Goal: Task Accomplishment & Management: Manage account settings

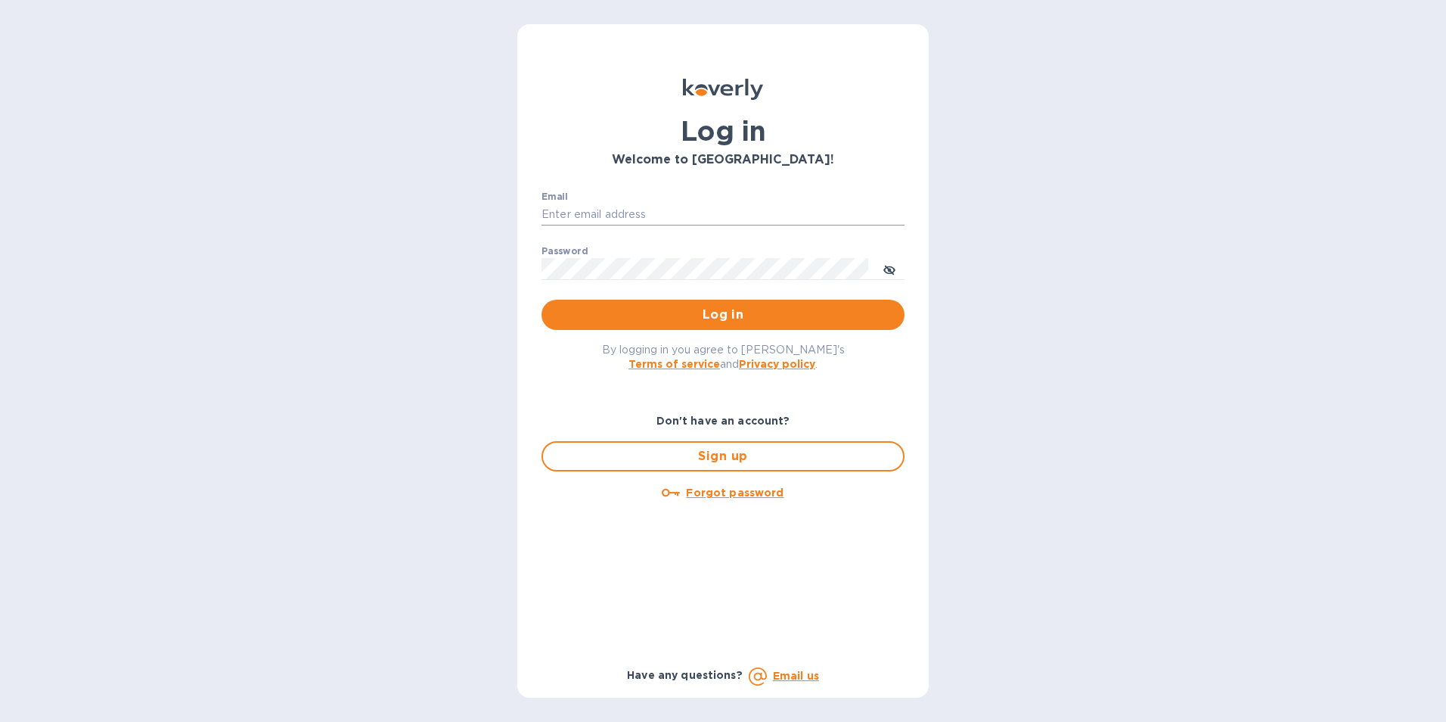
click at [687, 221] on input "Email" at bounding box center [723, 214] width 363 height 23
click at [890, 328] on button "Log in" at bounding box center [723, 315] width 363 height 30
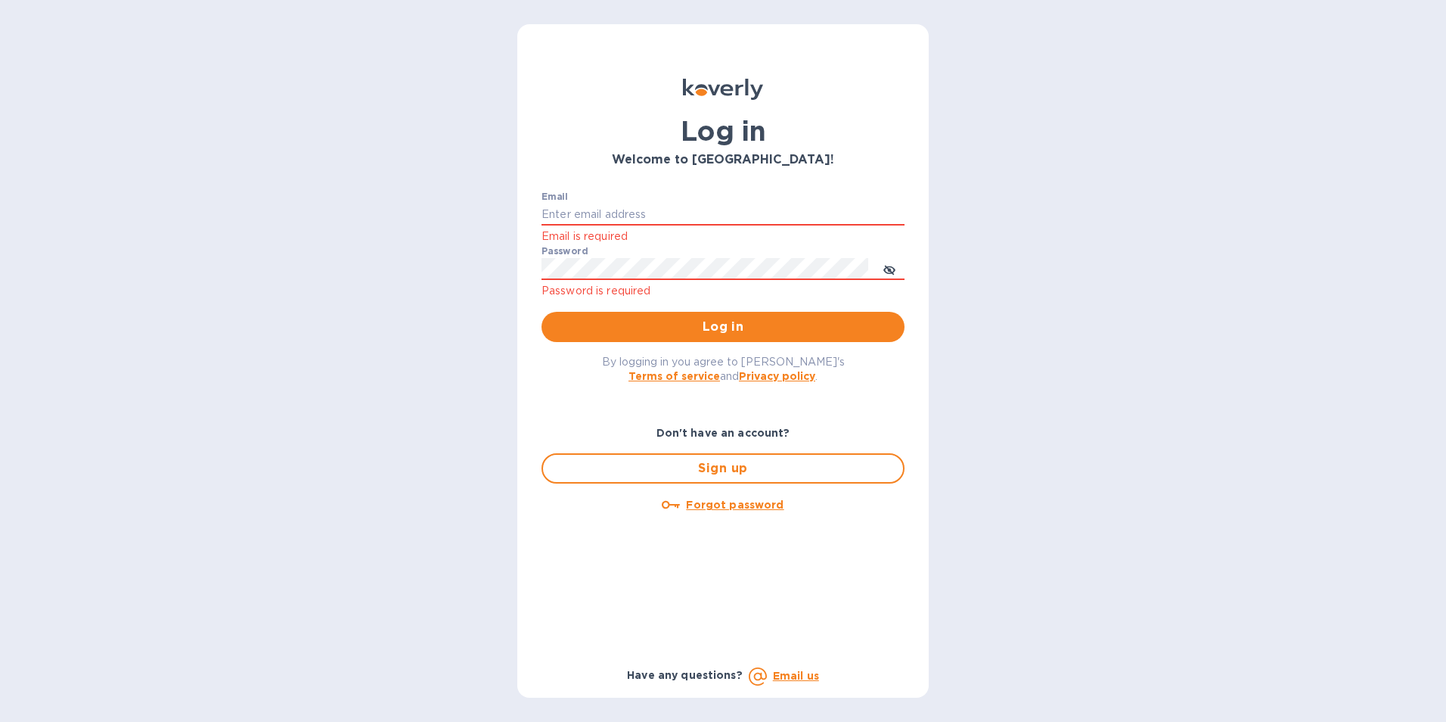
click at [1068, 322] on div "Log in Welcome to Koverly! Email Email is required Password Password is require…" at bounding box center [723, 361] width 1446 height 722
click at [557, 203] on input "Email" at bounding box center [723, 214] width 363 height 23
click at [576, 218] on input "Email" at bounding box center [723, 214] width 363 height 23
type input "melvin@tcustomsinc.com"
click at [883, 272] on button "toggle password visibility" at bounding box center [889, 268] width 30 height 30
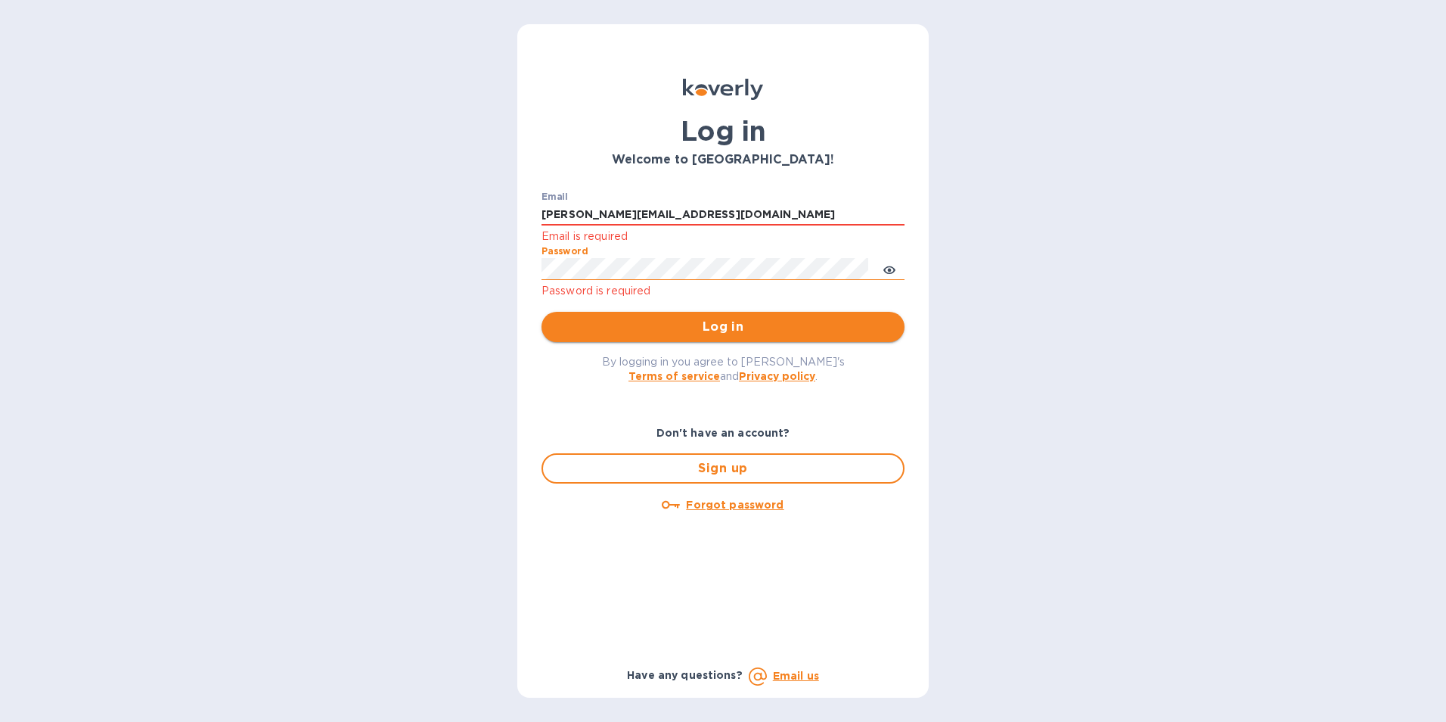
click at [725, 328] on span "Log in" at bounding box center [723, 327] width 339 height 18
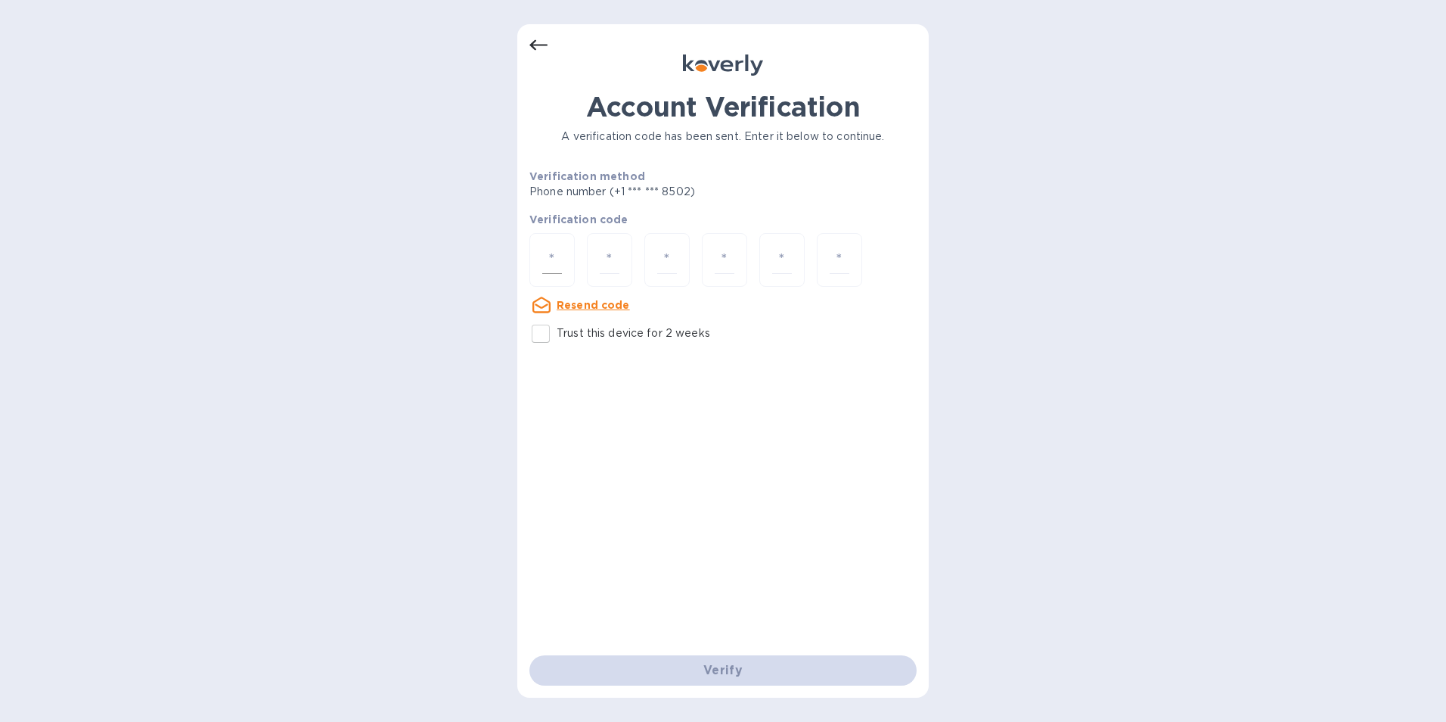
click at [546, 260] on input "number" at bounding box center [552, 260] width 20 height 28
type input "3"
type input "4"
drag, startPoint x: 563, startPoint y: 262, endPoint x: 538, endPoint y: 254, distance: 26.3
click at [539, 254] on div "3" at bounding box center [551, 260] width 45 height 54
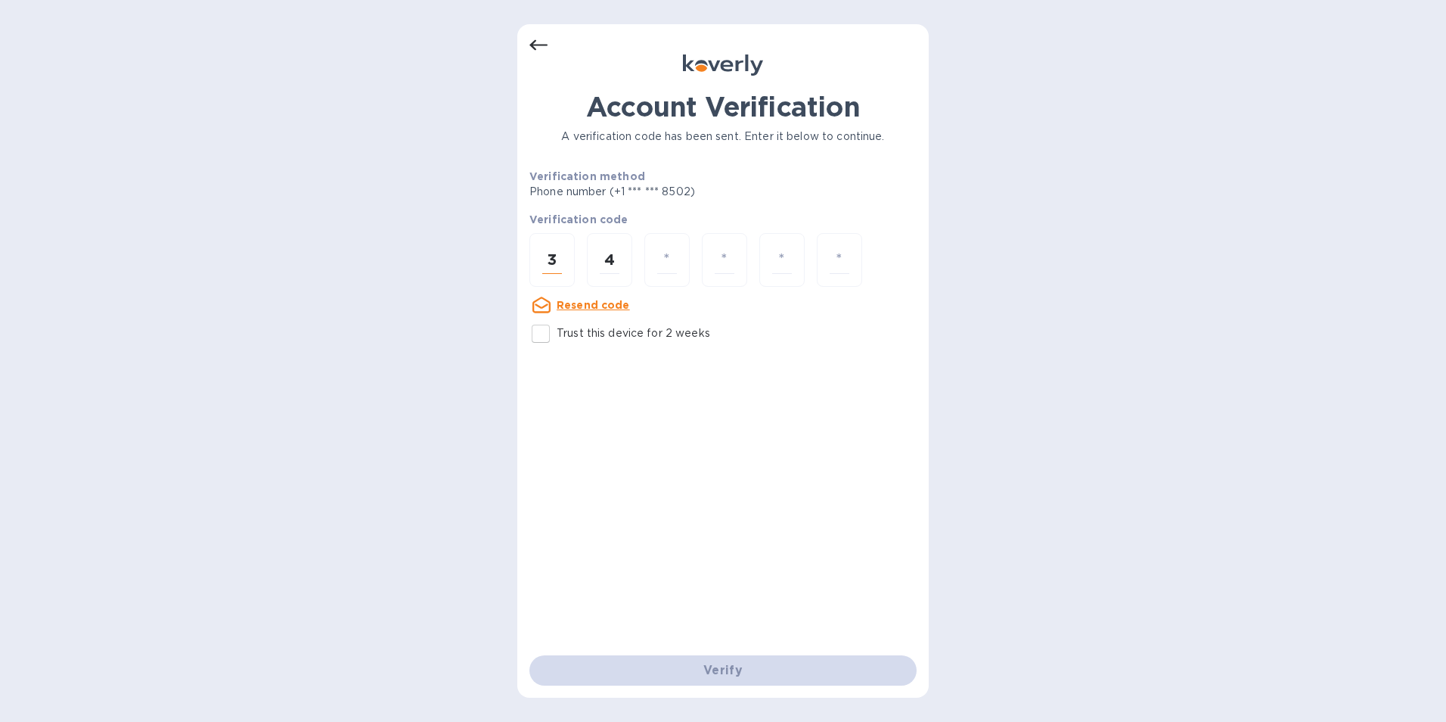
type input "6"
type input "7"
type input "1"
type input "6"
type input "7"
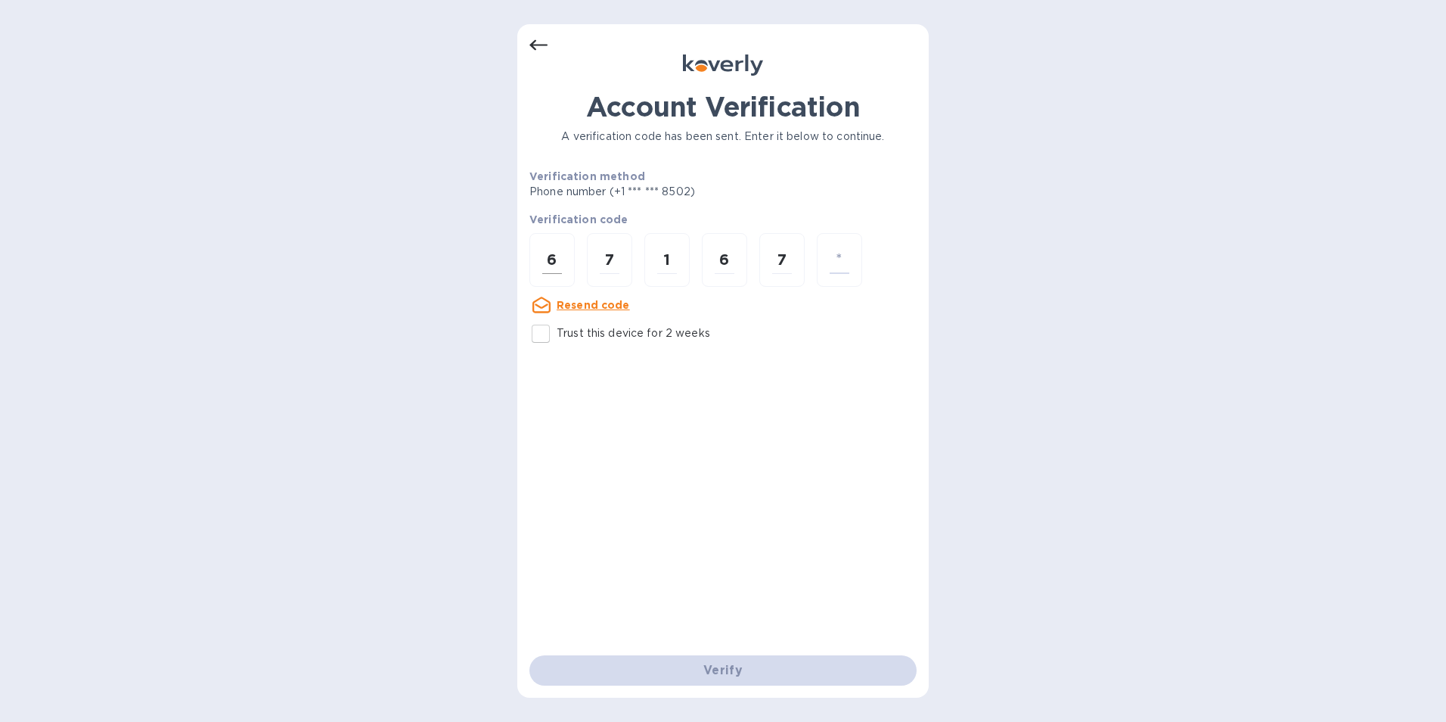
type input "6"
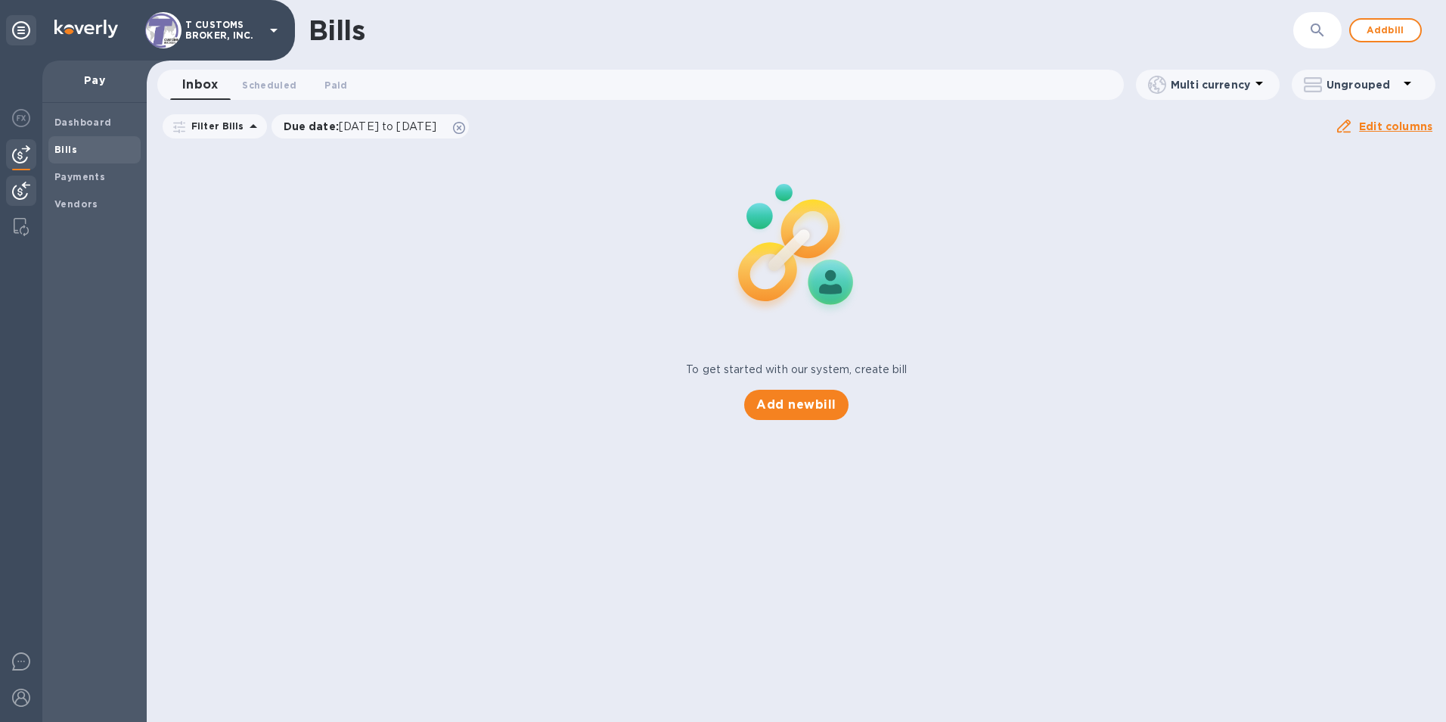
click at [23, 186] on img at bounding box center [21, 191] width 18 height 18
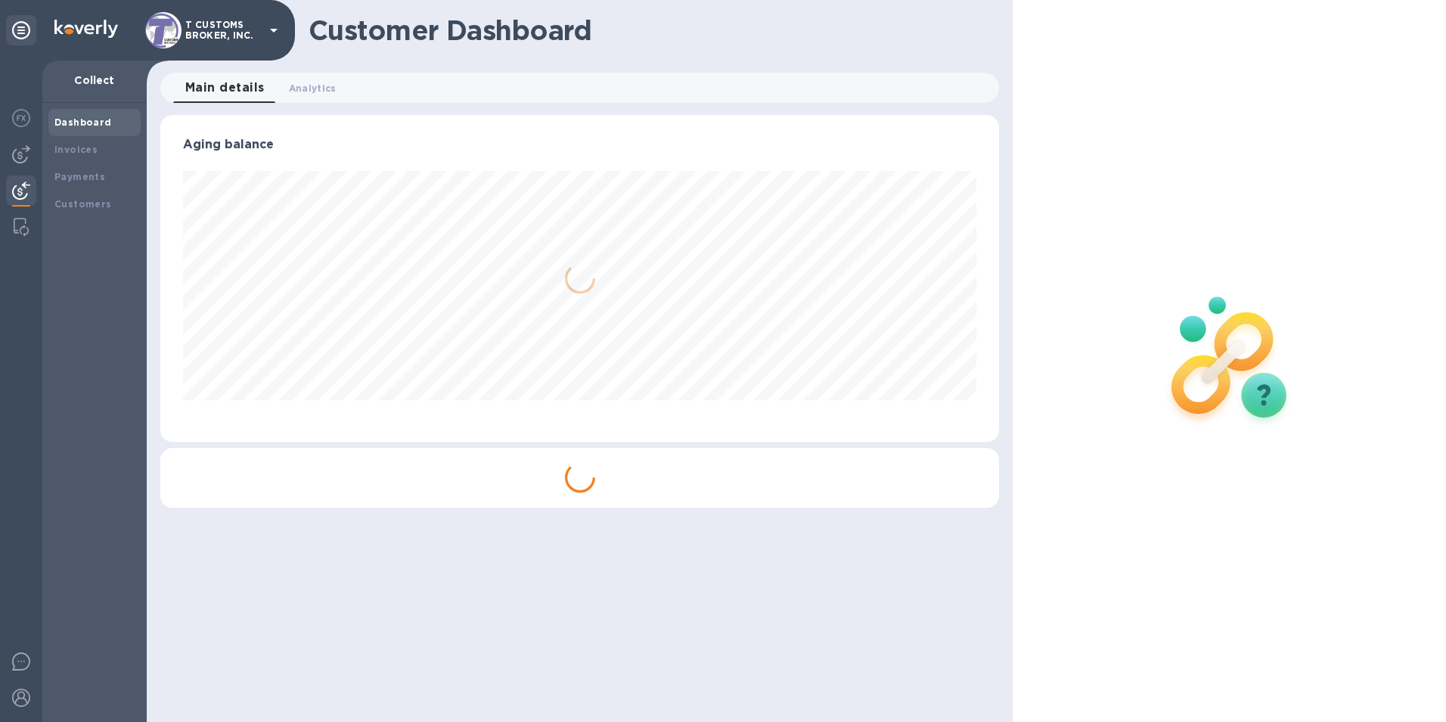
scroll to position [756044, 755538]
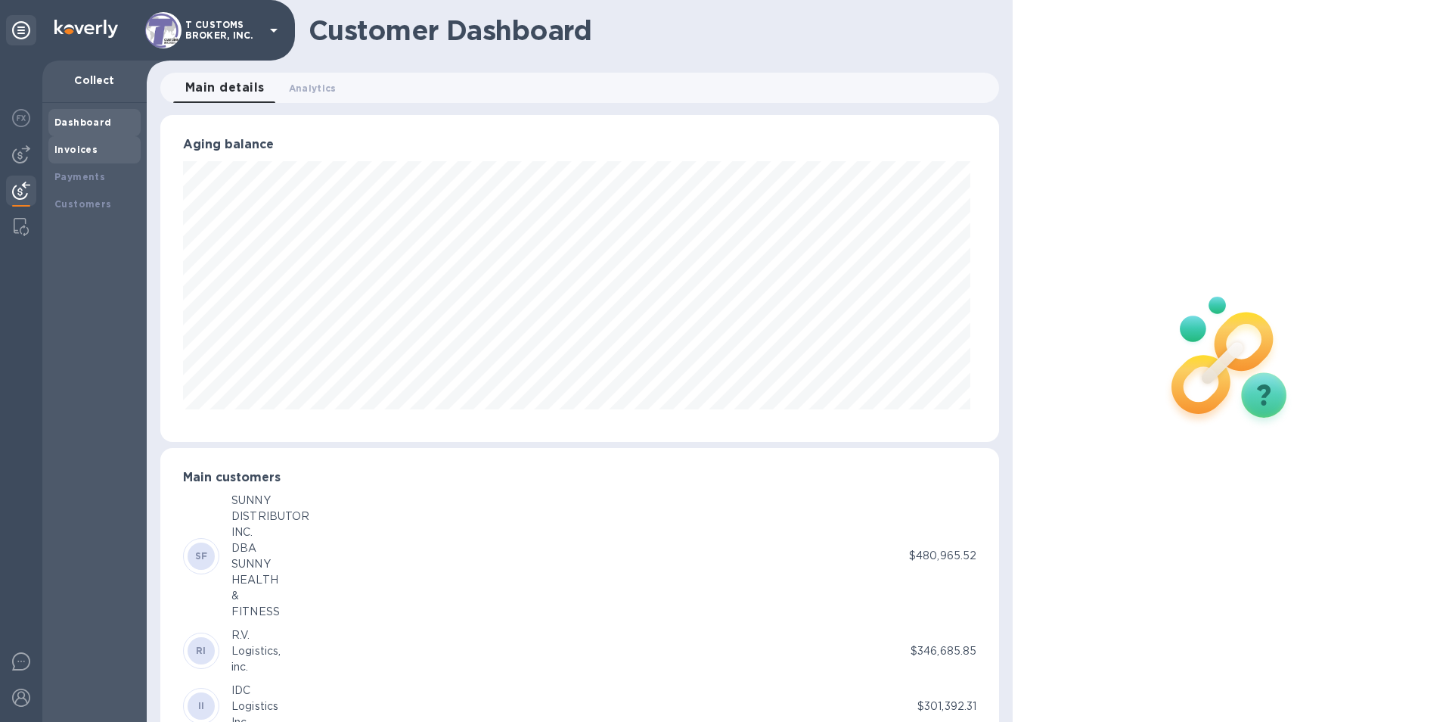
click at [92, 154] on b "Invoices" at bounding box center [75, 149] width 43 height 11
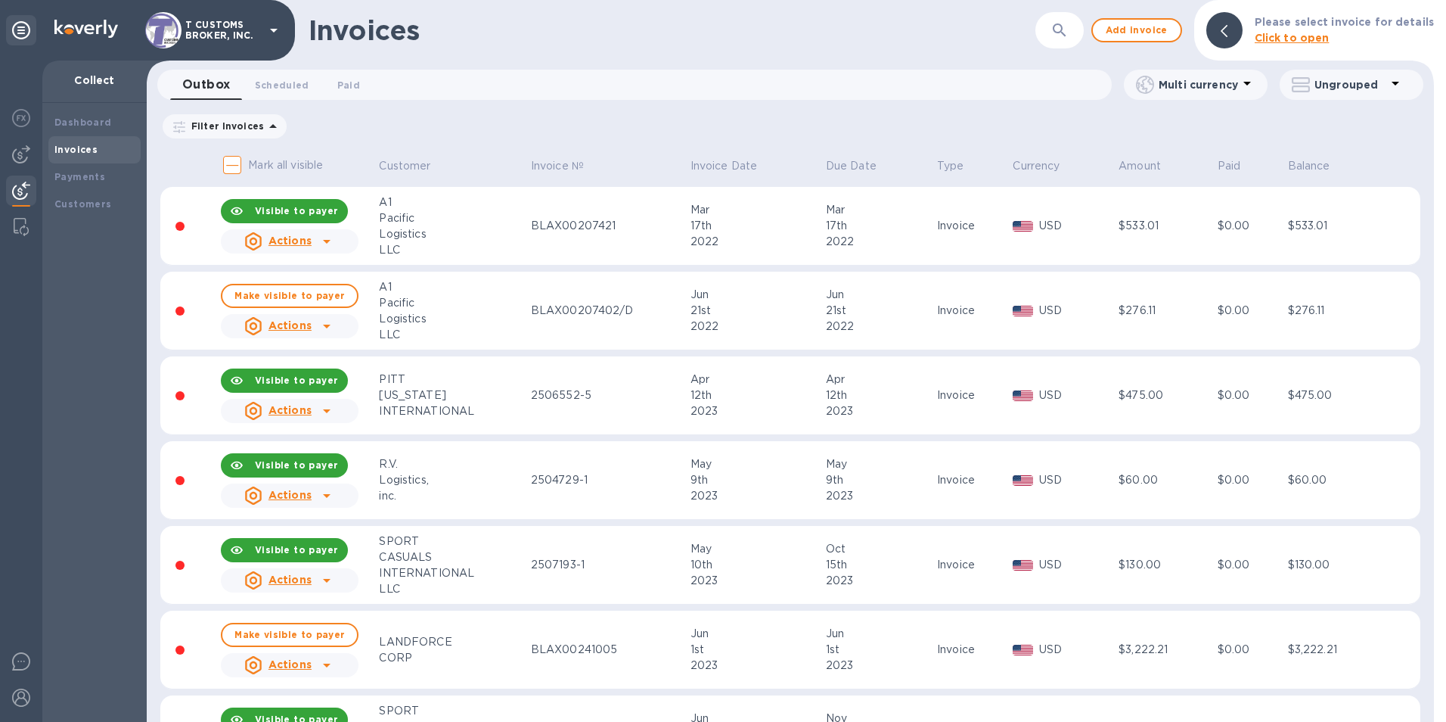
click at [1061, 29] on icon "button" at bounding box center [1059, 29] width 13 height 13
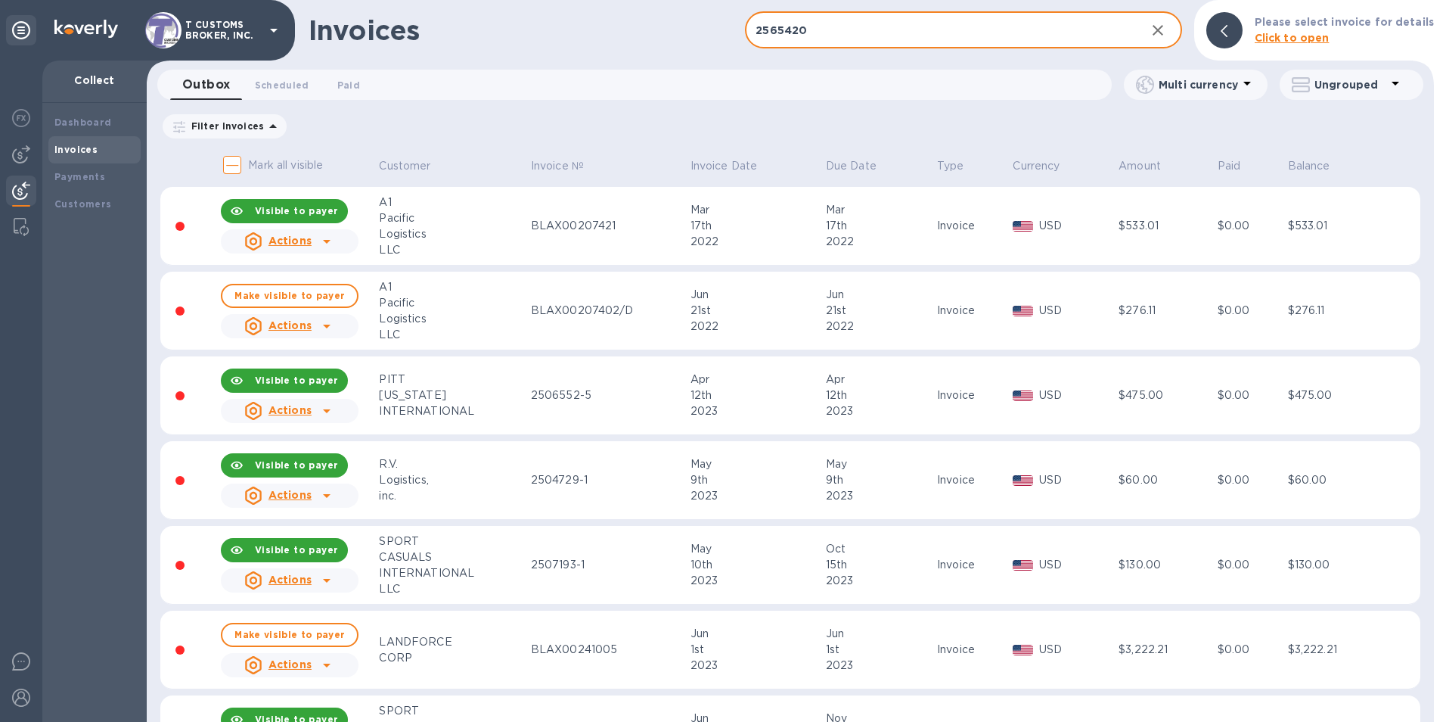
type input "2565420"
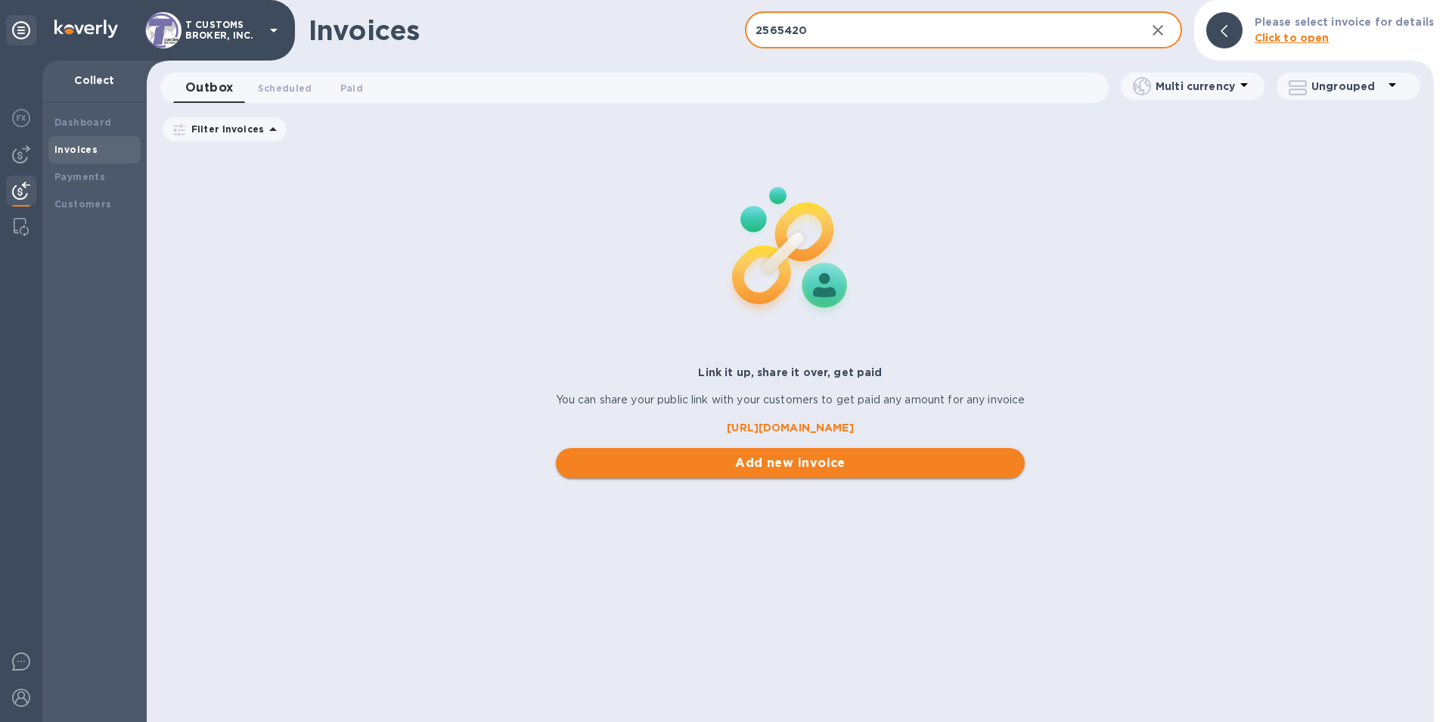
click at [781, 462] on span "Add new invoice" at bounding box center [791, 463] width 446 height 18
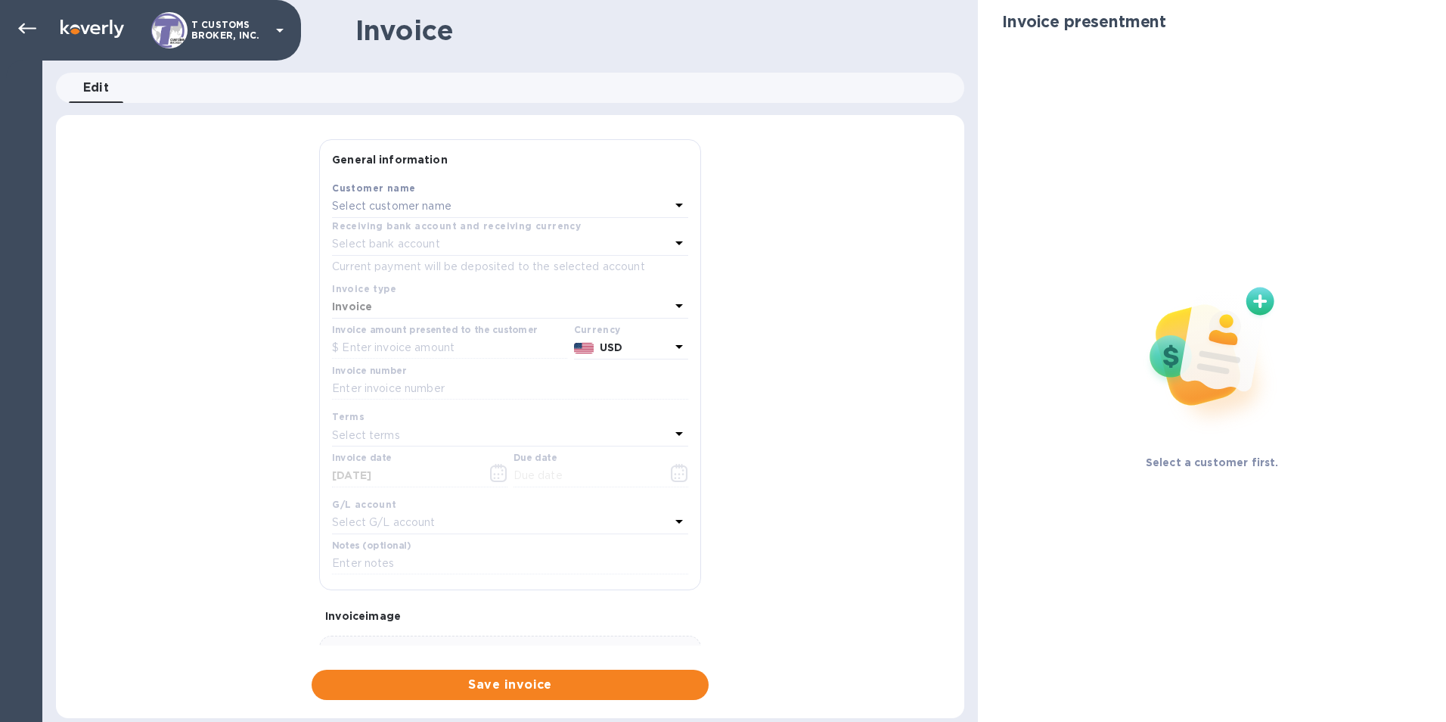
click at [387, 204] on p "Select customer name" at bounding box center [392, 206] width 120 height 16
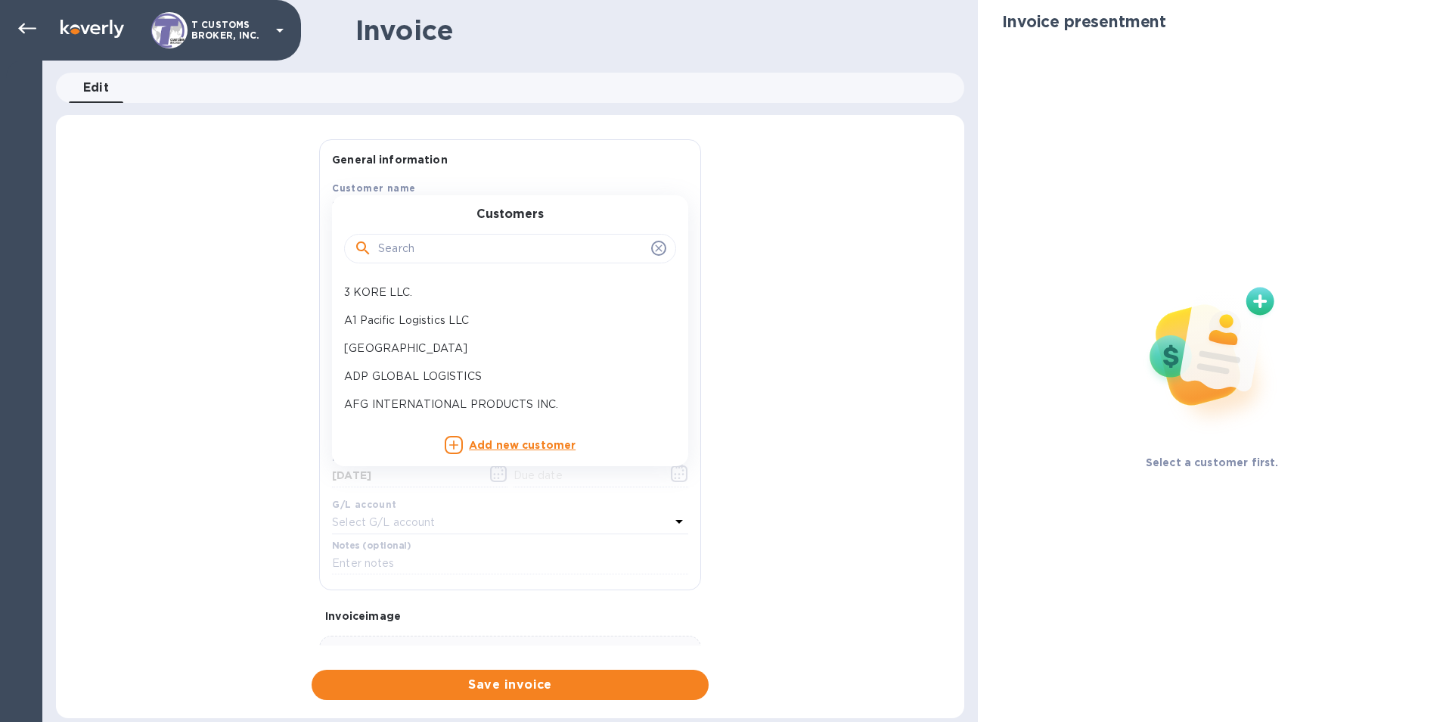
click at [406, 238] on input "text" at bounding box center [511, 249] width 267 height 23
type input "golden"
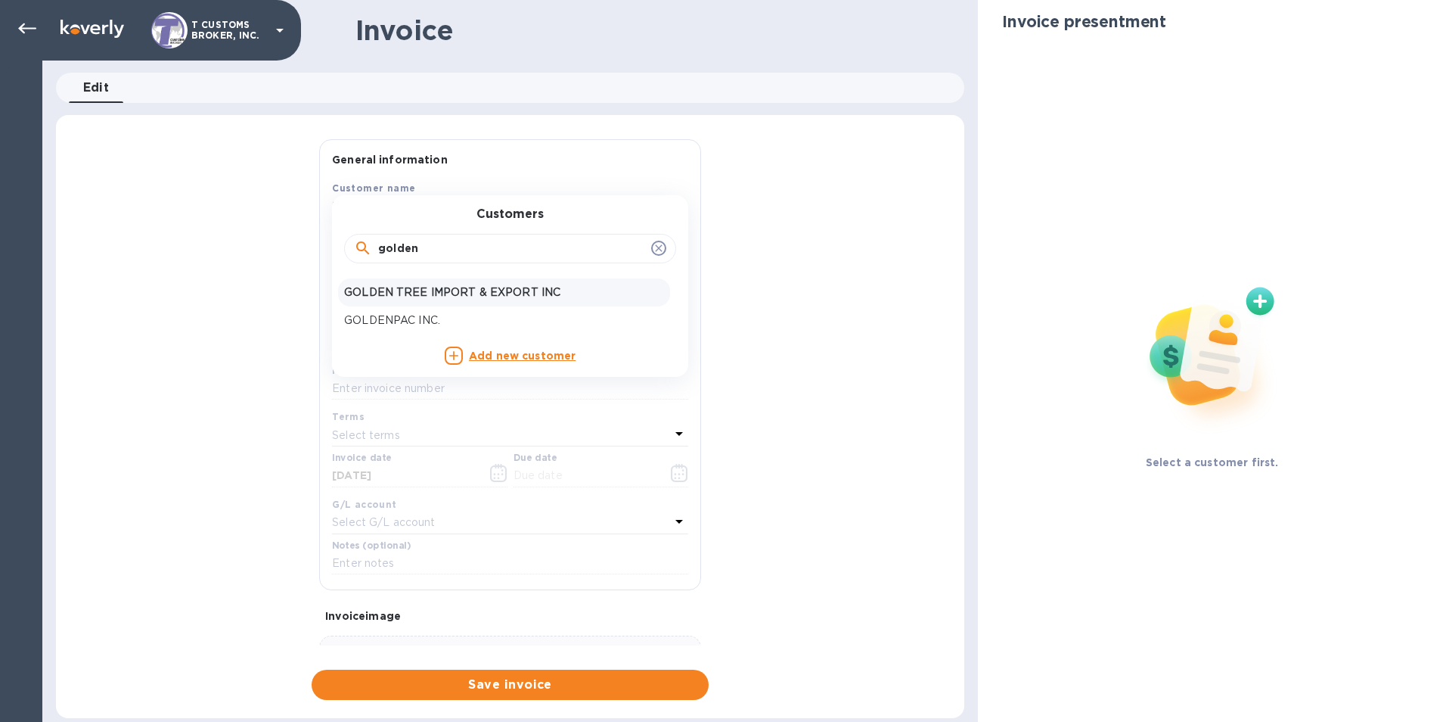
click at [430, 293] on p "GOLDEN TREE IMPORT & EXPORT INC" at bounding box center [504, 292] width 320 height 16
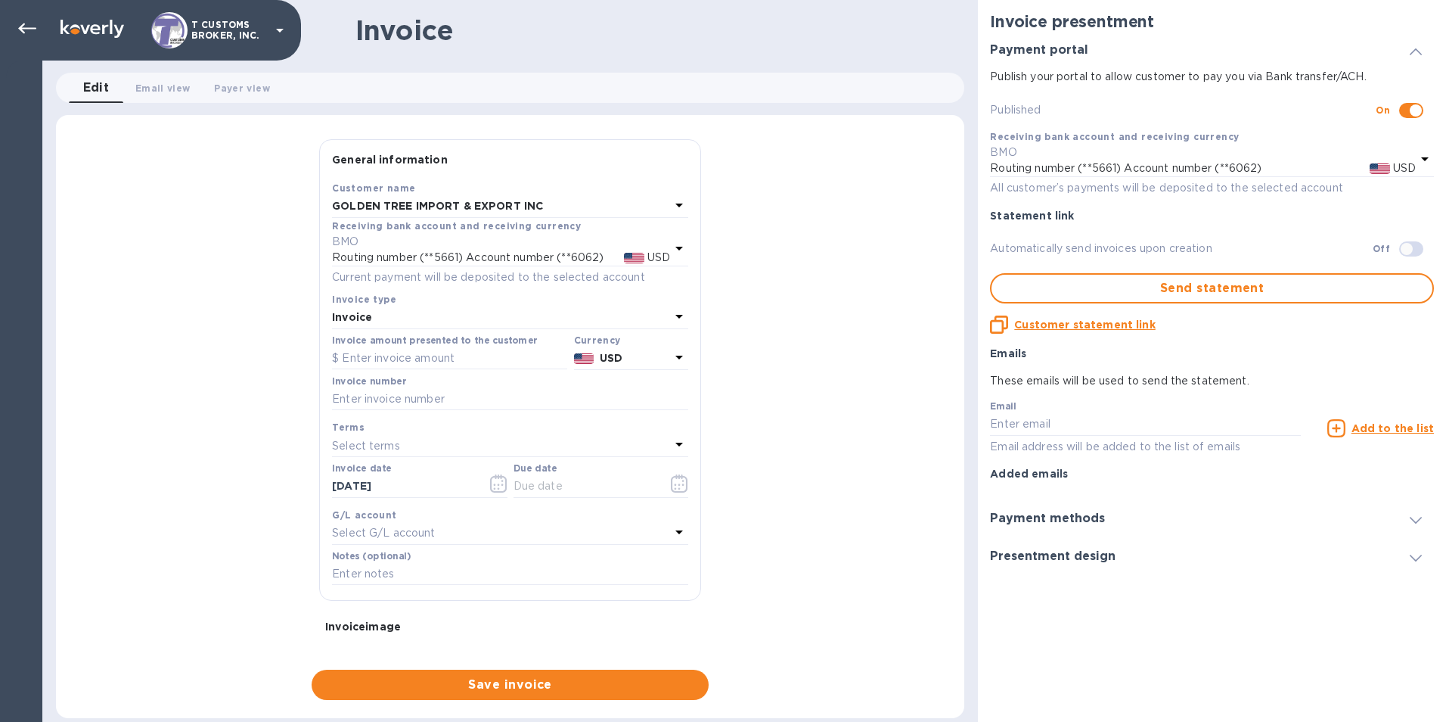
checkbox input "true"
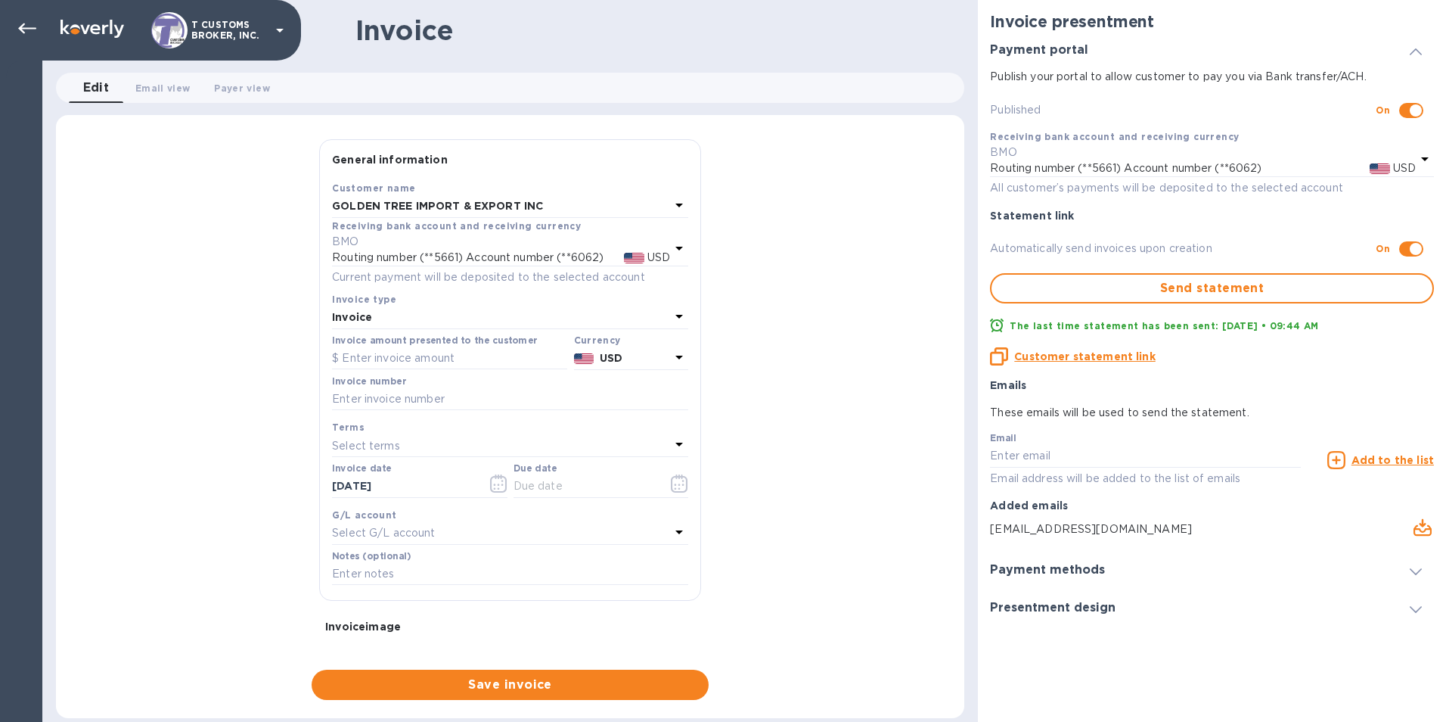
click at [364, 316] on b "Invoice" at bounding box center [352, 317] width 40 height 12
click at [361, 313] on div "Invoice type Invoice Credit" at bounding box center [510, 362] width 356 height 113
click at [370, 350] on p "Invoice" at bounding box center [504, 352] width 320 height 16
click at [369, 363] on input "text" at bounding box center [449, 358] width 235 height 23
type input "2,508.82"
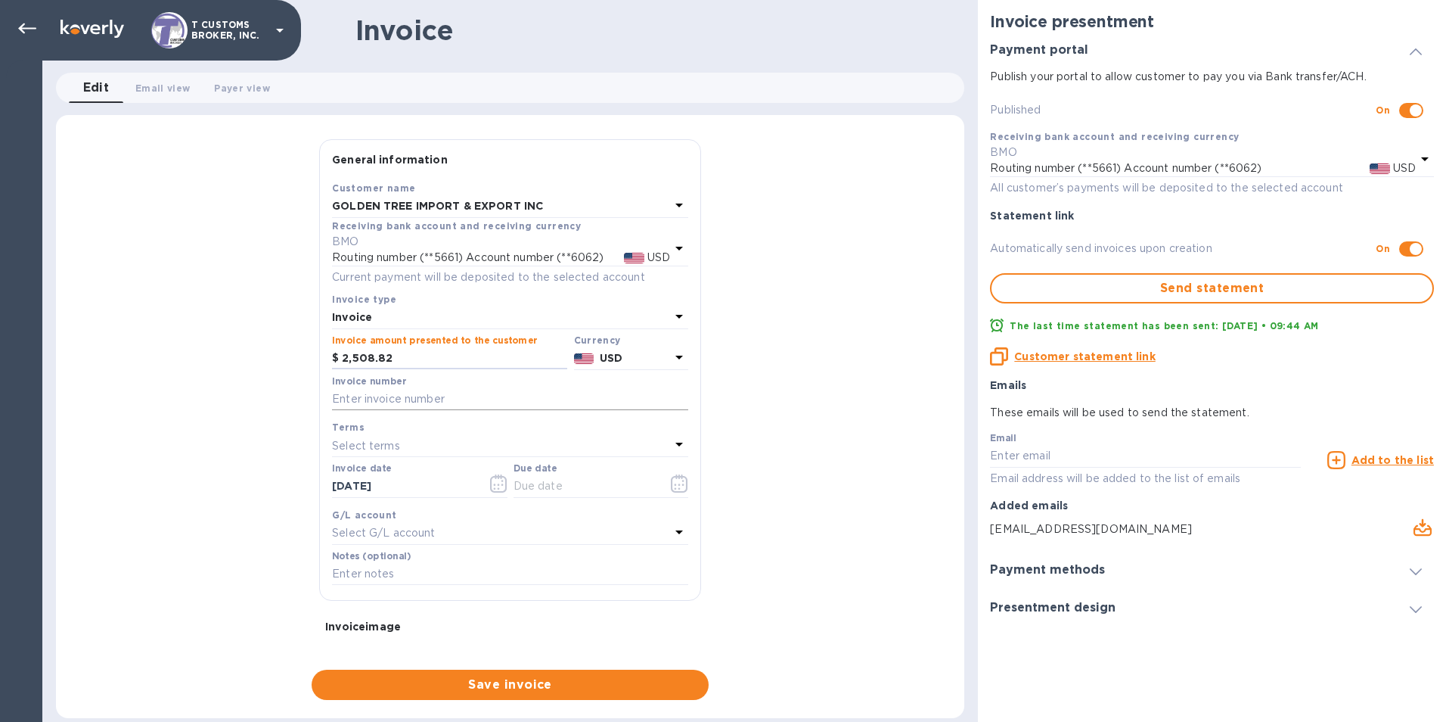
click at [492, 392] on input "text" at bounding box center [510, 399] width 356 height 23
click at [380, 396] on input "2565420" at bounding box center [510, 399] width 356 height 23
click at [405, 393] on input "2565420" at bounding box center [510, 399] width 356 height 23
type input "2565420-1"
click at [165, 557] on div "General information Save Customer name GOLDEN TREE IMPORT & EXPORT INC Receivin…" at bounding box center [510, 419] width 908 height 560
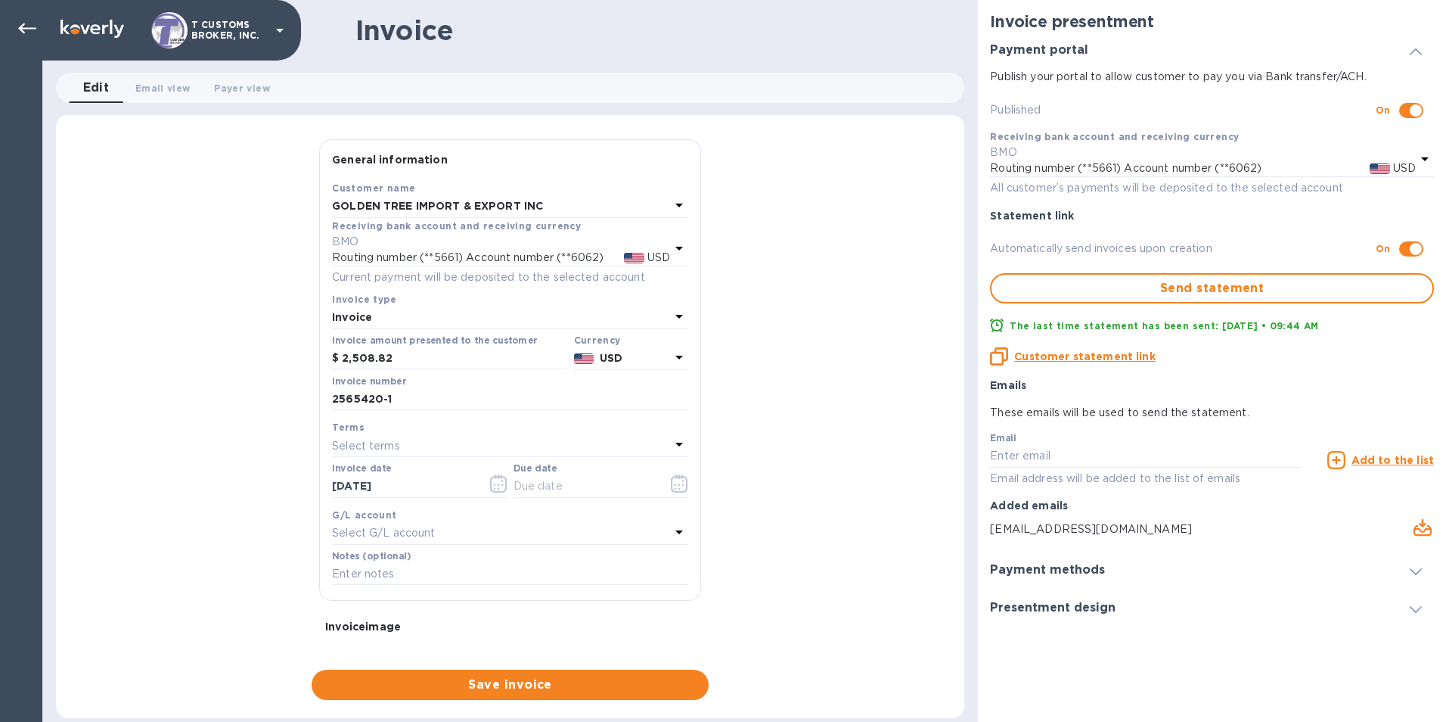
click at [830, 642] on div "General information Save Customer name GOLDEN TREE IMPORT & EXPORT INC Receivin…" at bounding box center [510, 419] width 908 height 560
drag, startPoint x: 399, startPoint y: 492, endPoint x: 284, endPoint y: 491, distance: 115.7
click at [286, 491] on div "General information Save Customer name GOLDEN TREE IMPORT & EXPORT INC Receivin…" at bounding box center [510, 419] width 908 height 560
drag, startPoint x: 395, startPoint y: 400, endPoint x: 206, endPoint y: 393, distance: 189.2
click at [253, 398] on div "General information Save Customer name GOLDEN TREE IMPORT & EXPORT INC Receivin…" at bounding box center [510, 419] width 908 height 560
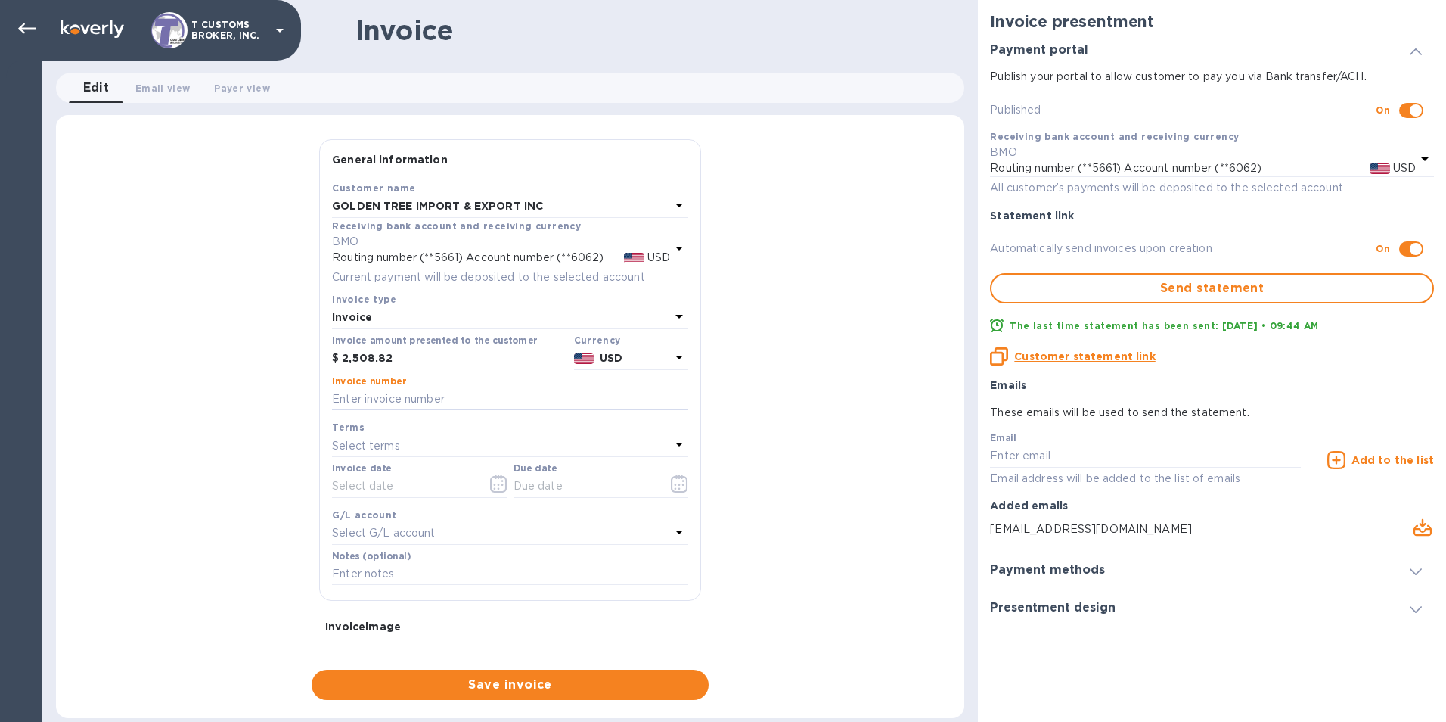
drag, startPoint x: 380, startPoint y: 353, endPoint x: 316, endPoint y: 353, distance: 63.5
click at [316, 353] on div "General information Save Customer name GOLDEN TREE IMPORT & EXPORT INC Receivin…" at bounding box center [510, 392] width 397 height 506
drag, startPoint x: 404, startPoint y: 307, endPoint x: 348, endPoint y: 307, distance: 56.0
click at [348, 307] on div "Invoice" at bounding box center [501, 317] width 338 height 21
click at [534, 244] on p "BMO" at bounding box center [501, 242] width 338 height 16
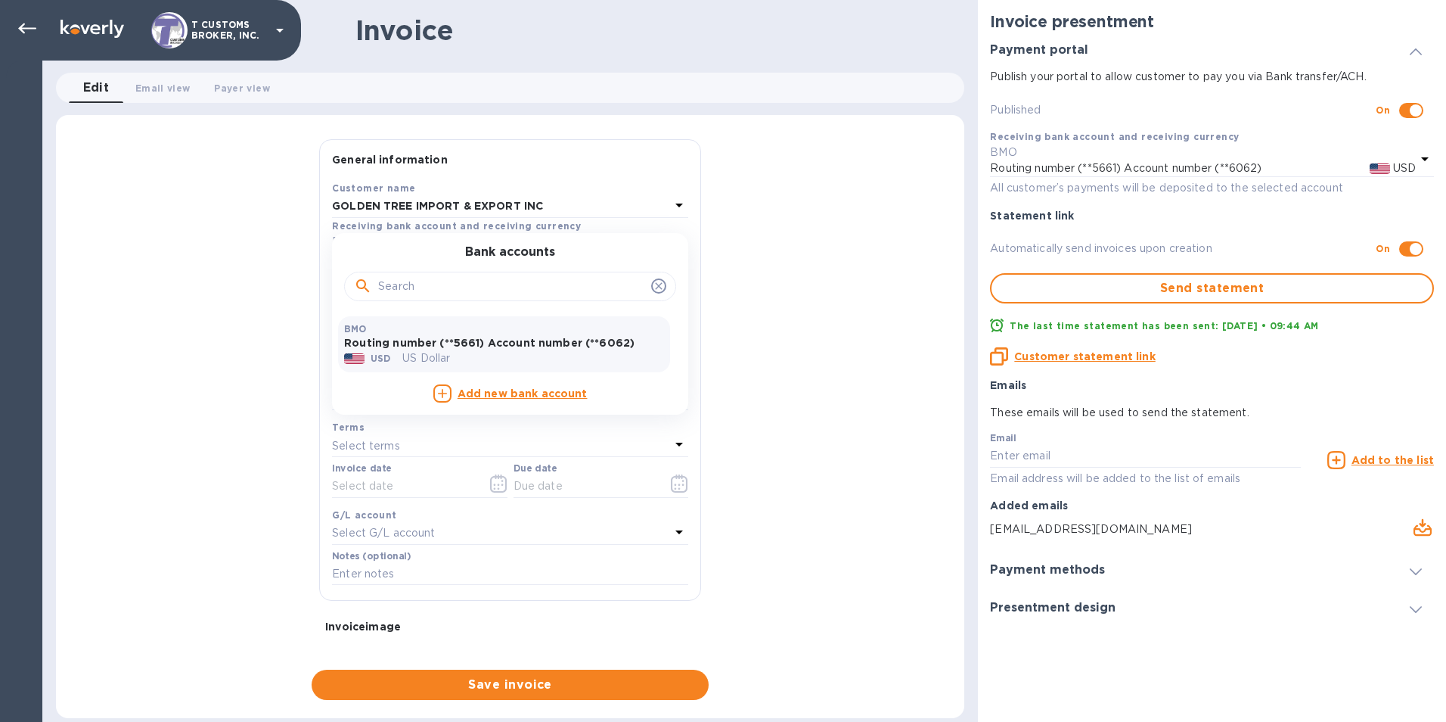
click at [653, 286] on icon at bounding box center [659, 286] width 12 height 12
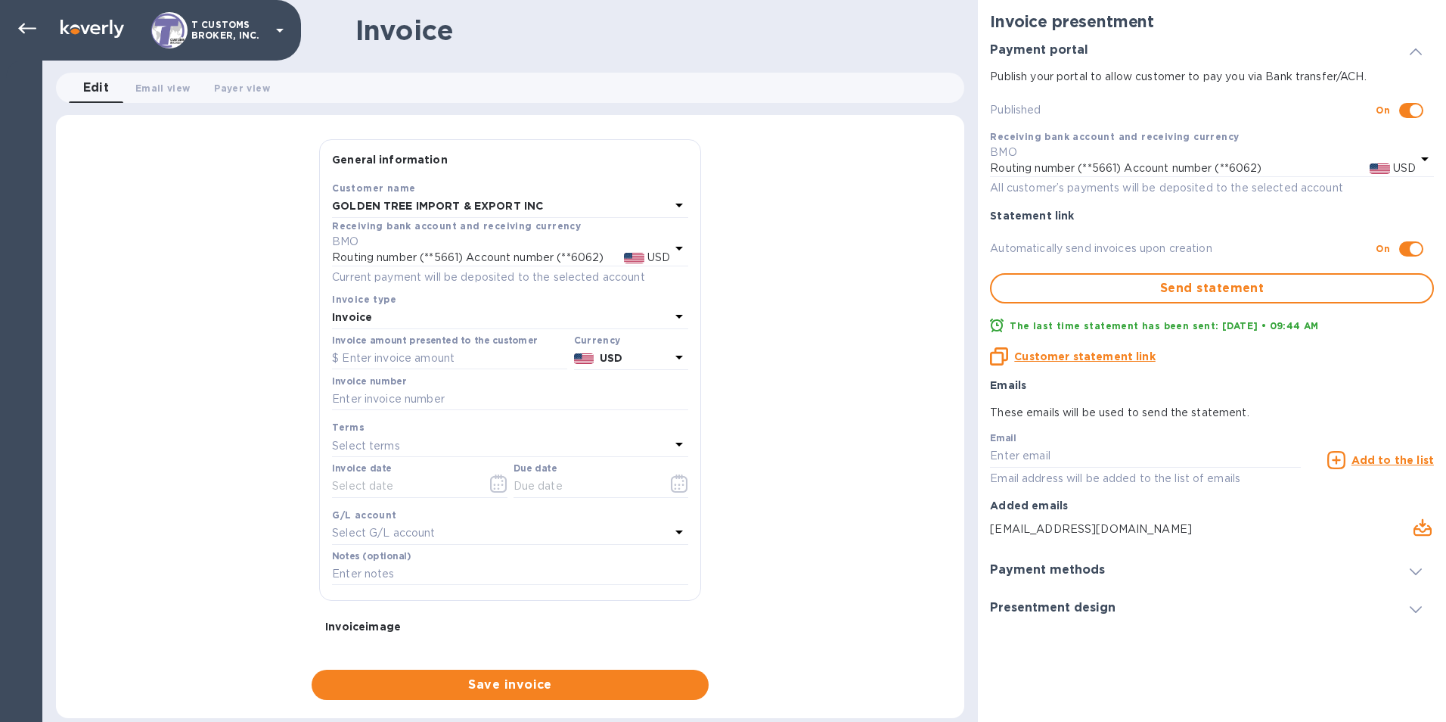
click at [742, 321] on div "General information Save Customer name GOLDEN TREE IMPORT & EXPORT INC Receivin…" at bounding box center [510, 419] width 908 height 560
click at [29, 26] on icon at bounding box center [27, 29] width 18 height 18
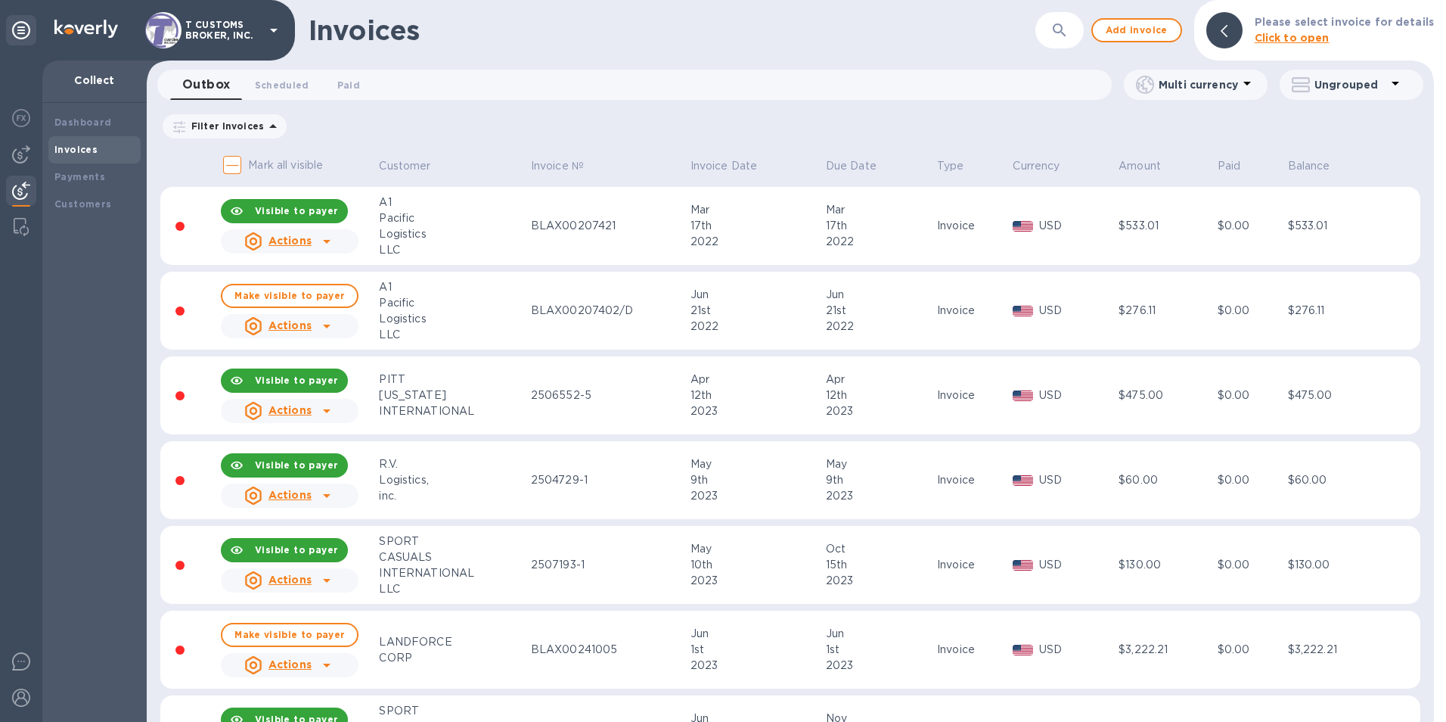
click at [377, 276] on td "A1 Pacific Logistics LLC" at bounding box center [452, 311] width 151 height 79
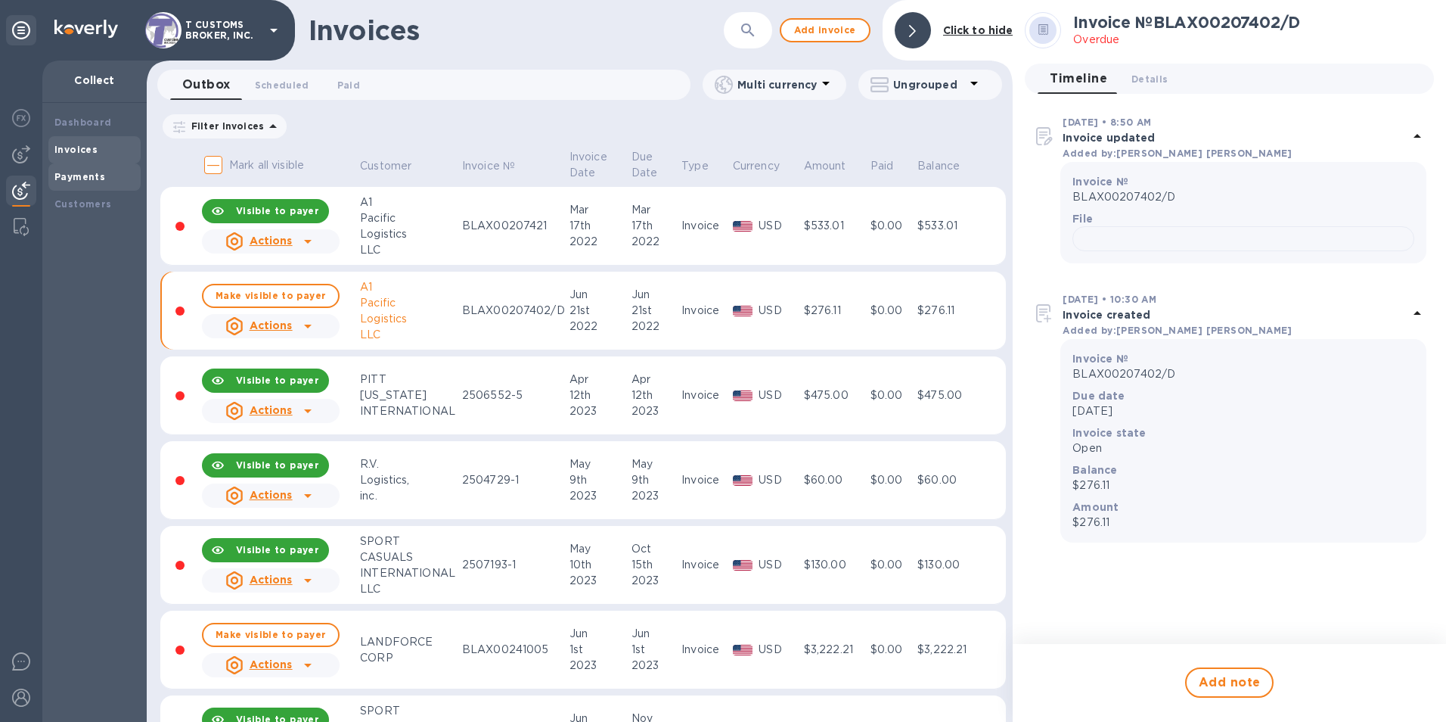
click at [61, 179] on b "Payments" at bounding box center [79, 176] width 51 height 11
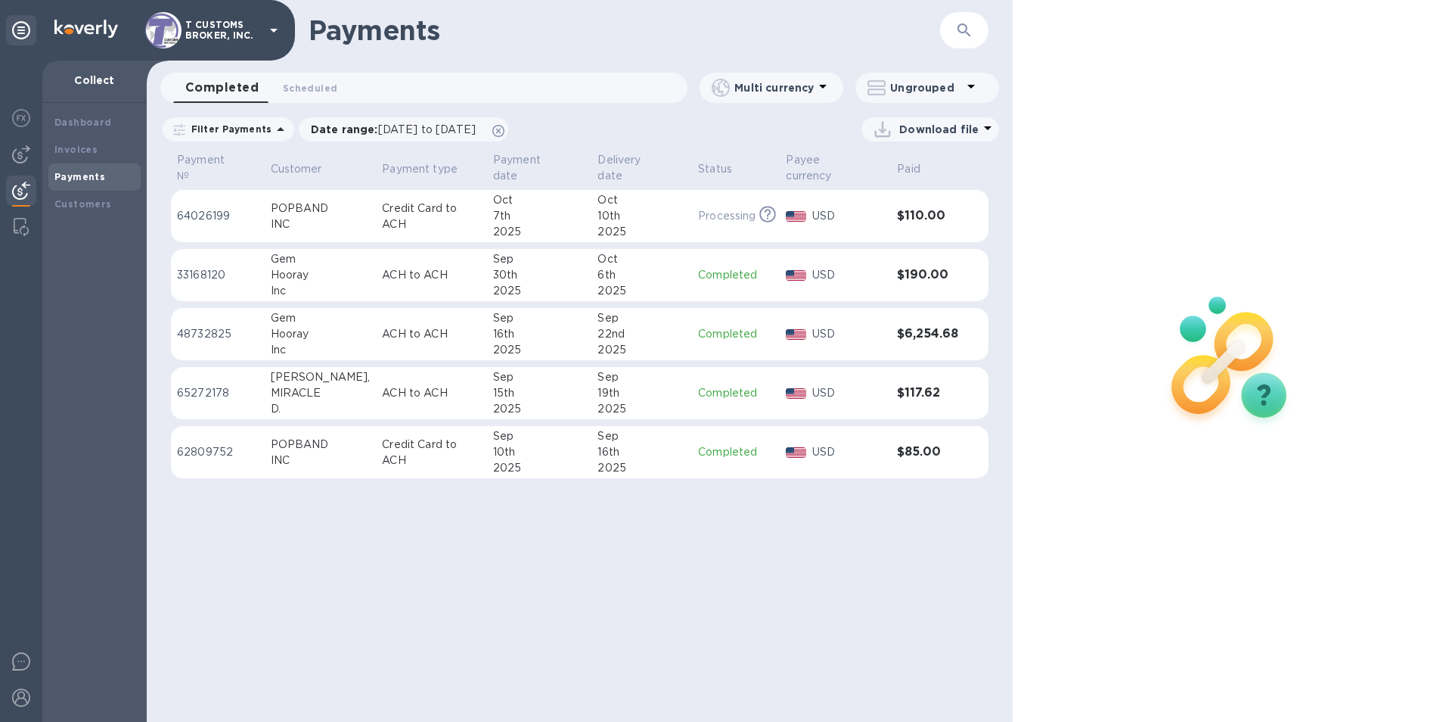
click at [523, 369] on div "Sep" at bounding box center [539, 377] width 93 height 16
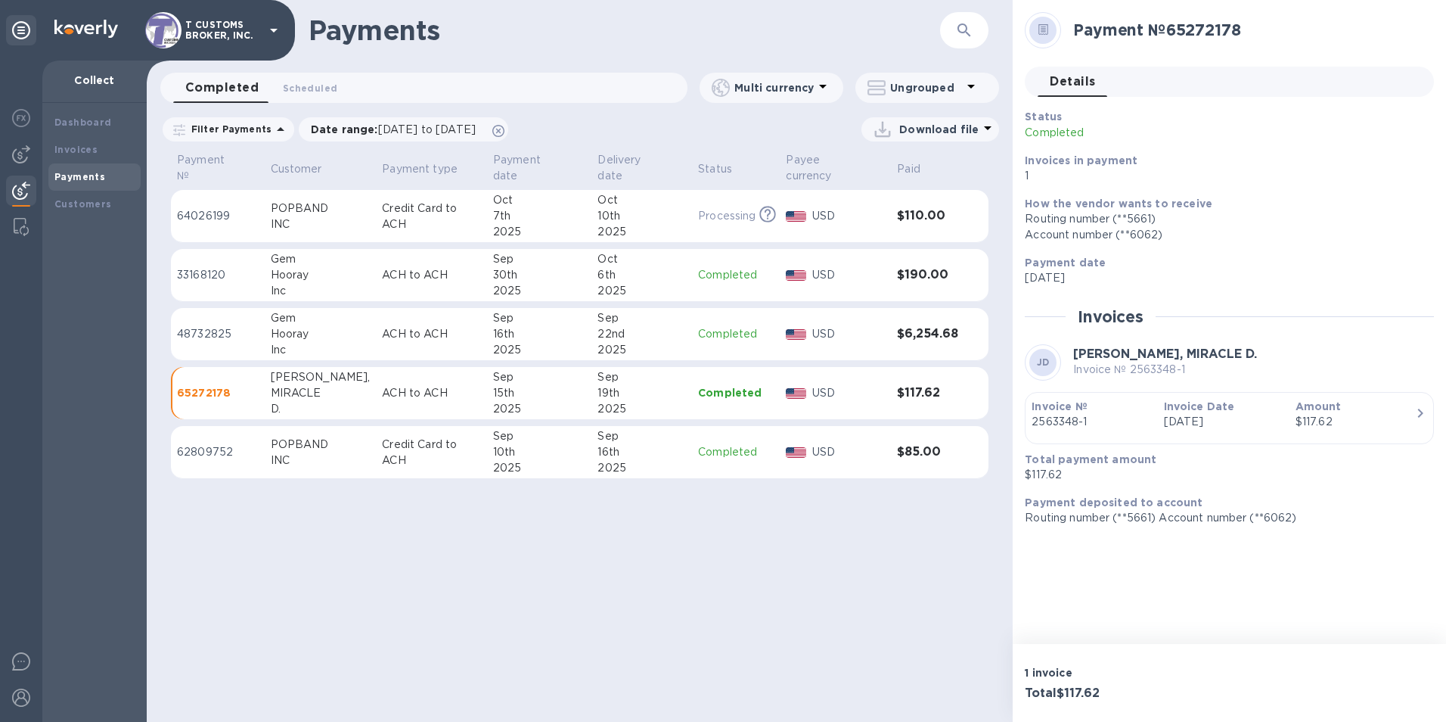
click at [543, 571] on div "Payments ​ Completed 0 Scheduled 0 Multi currency Ungrouped Filter Payments Dat…" at bounding box center [580, 361] width 866 height 722
click at [893, 487] on div "Payments ​ Completed 0 Scheduled 0 Multi currency Ungrouped Filter Payments Dat…" at bounding box center [580, 361] width 866 height 722
click at [793, 579] on div "Payments ​ Completed 0 Scheduled 0 Multi currency Ungrouped Filter Payments Dat…" at bounding box center [580, 361] width 866 height 722
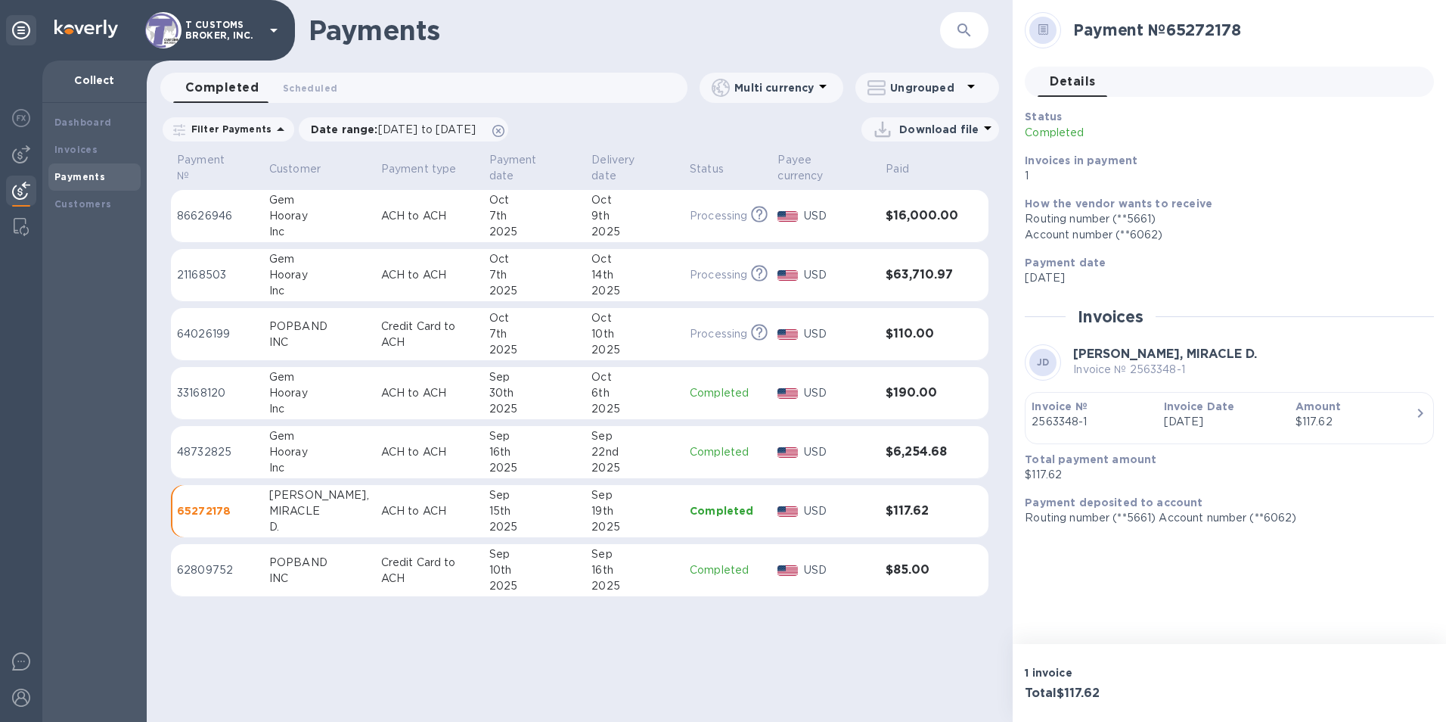
click at [567, 676] on div "Payments ​ Completed 0 Scheduled 0 Multi currency Ungrouped Filter Payments Dat…" at bounding box center [580, 361] width 866 height 722
click at [905, 209] on h3 "$16,000.00" at bounding box center [922, 216] width 73 height 14
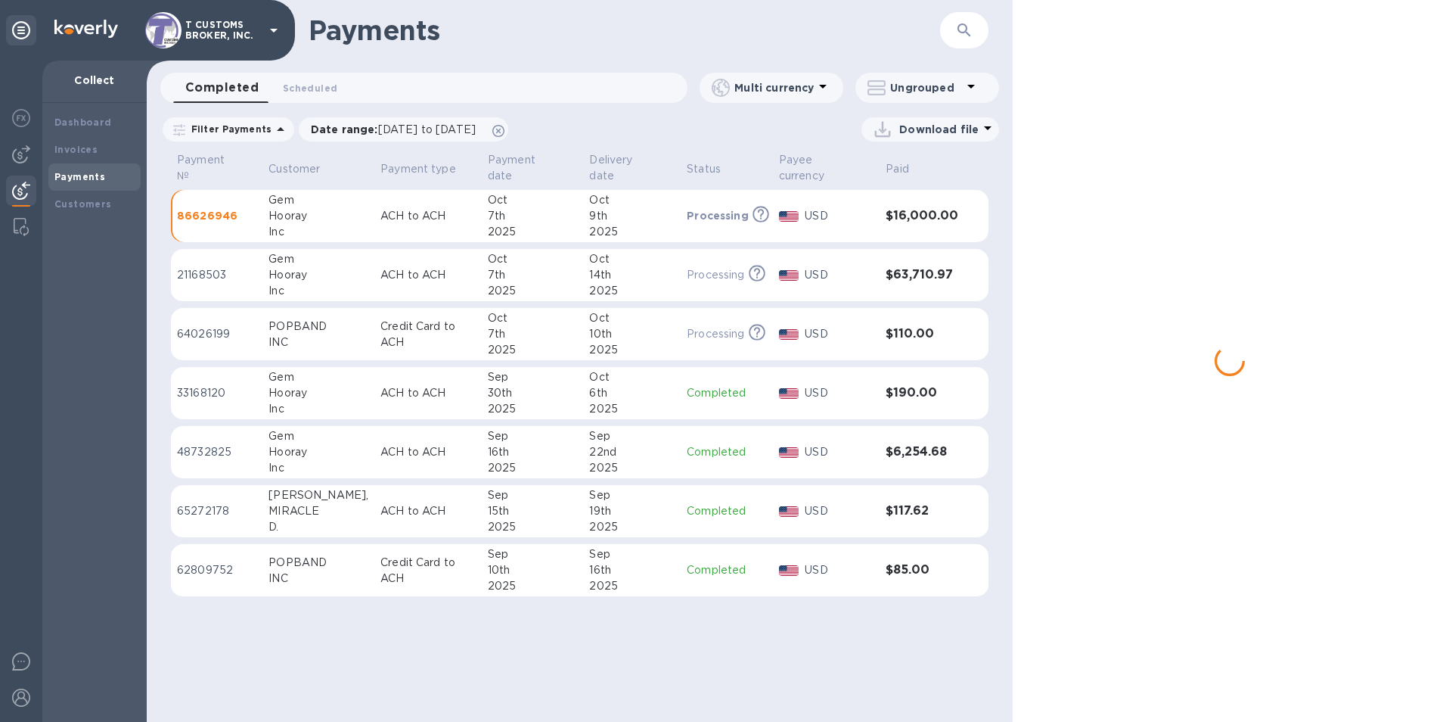
click at [905, 209] on h3 "$16,000.00" at bounding box center [922, 216] width 73 height 14
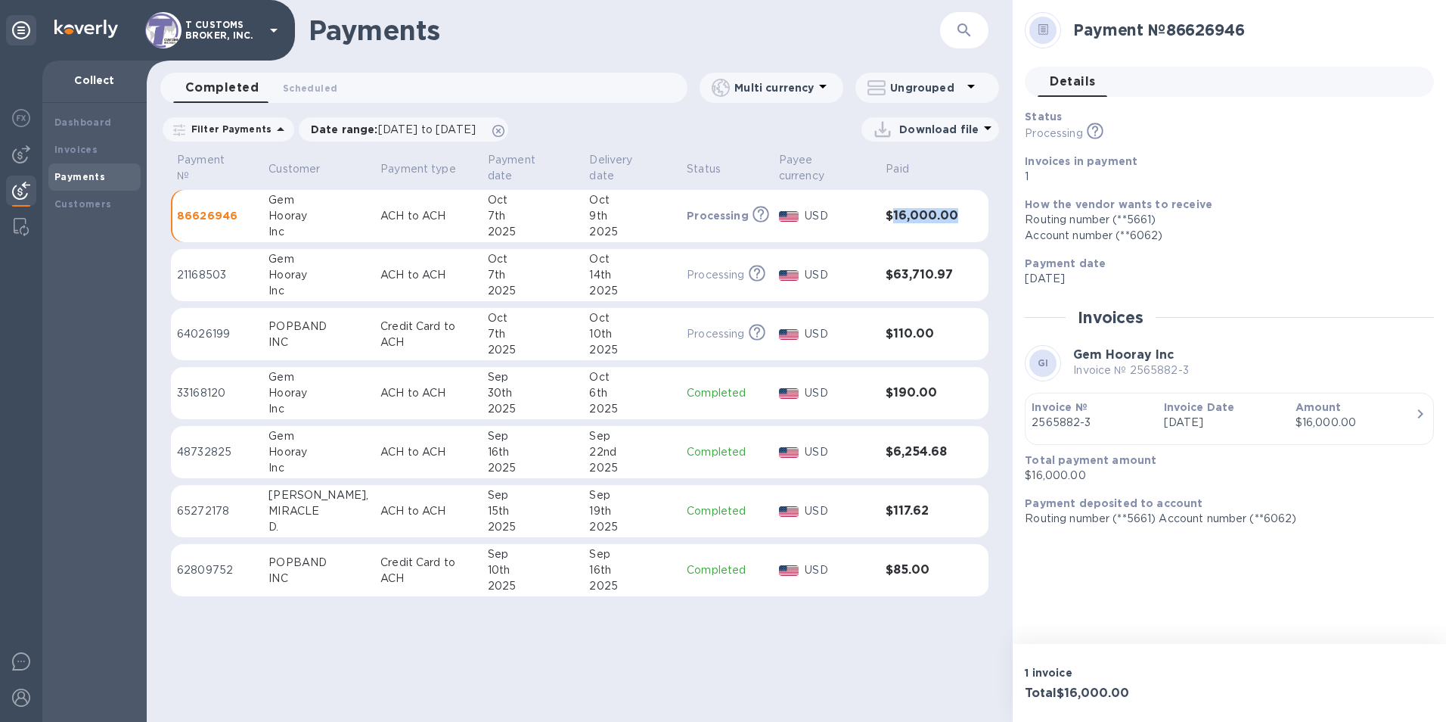
click at [1418, 411] on icon "button" at bounding box center [1420, 414] width 18 height 18
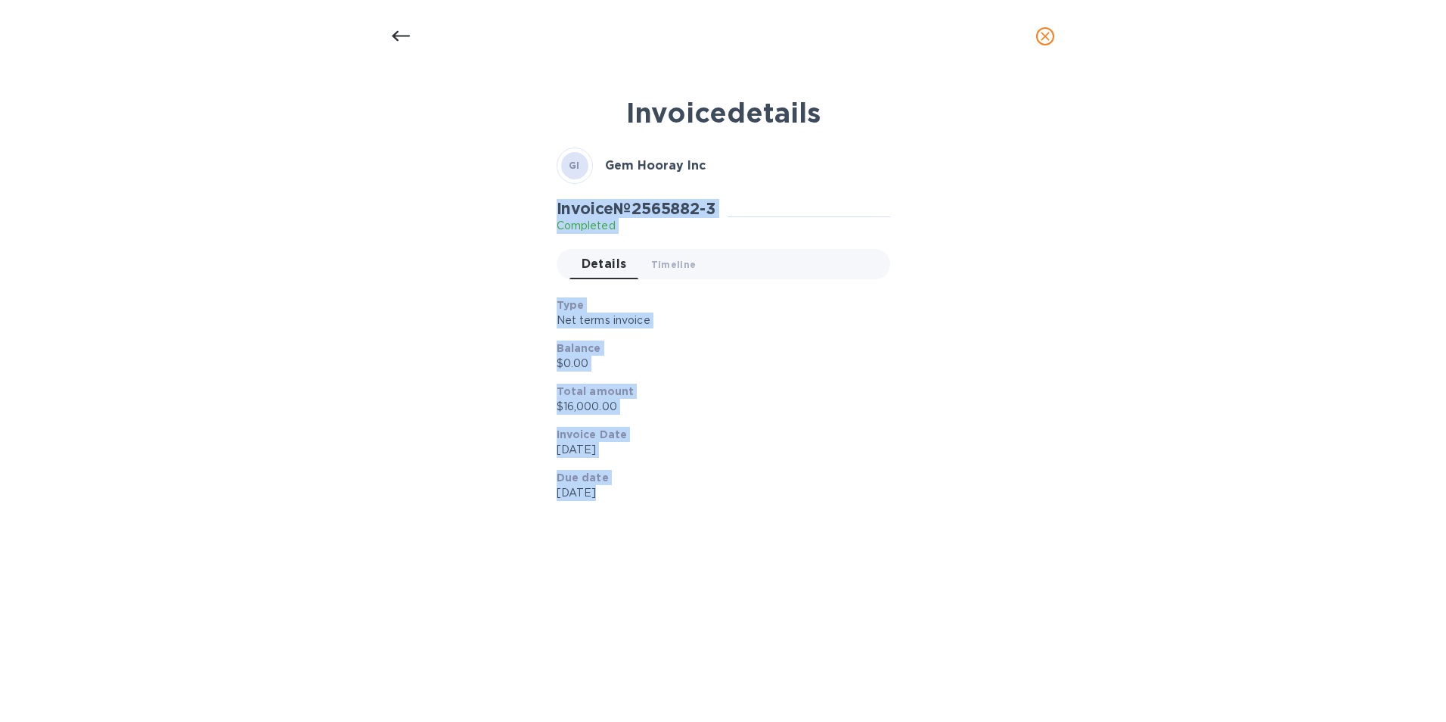
drag, startPoint x: 635, startPoint y: 506, endPoint x: 547, endPoint y: 212, distance: 307.0
click at [548, 212] on div "GI Gem Hooray Inc Invoice № 2565882-3 Completed Details 0 Timeline 0 Type Net t…" at bounding box center [724, 333] width 352 height 390
copy div "Invoice № 2565882-3 Completed Details 0 Timeline 0 Type Net terms invoice Balan…"
click at [341, 389] on div "Invoice details GI Gem Hooray Inc Invoice № 2565882-3 Completed Details 0 Timel…" at bounding box center [723, 397] width 1446 height 649
click at [401, 36] on icon at bounding box center [401, 36] width 18 height 11
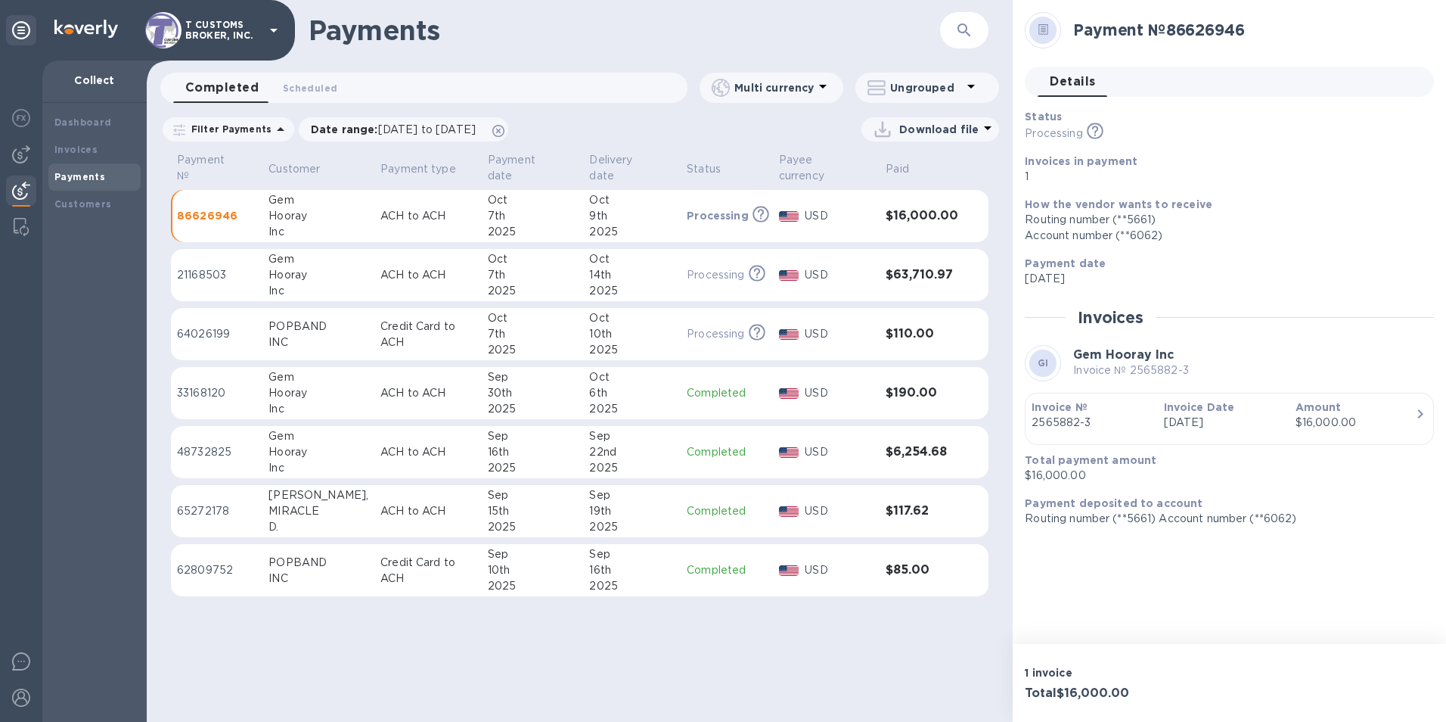
click at [892, 268] on h3 "$63,710.97" at bounding box center [922, 275] width 73 height 14
click at [1413, 416] on icon "button" at bounding box center [1420, 414] width 18 height 18
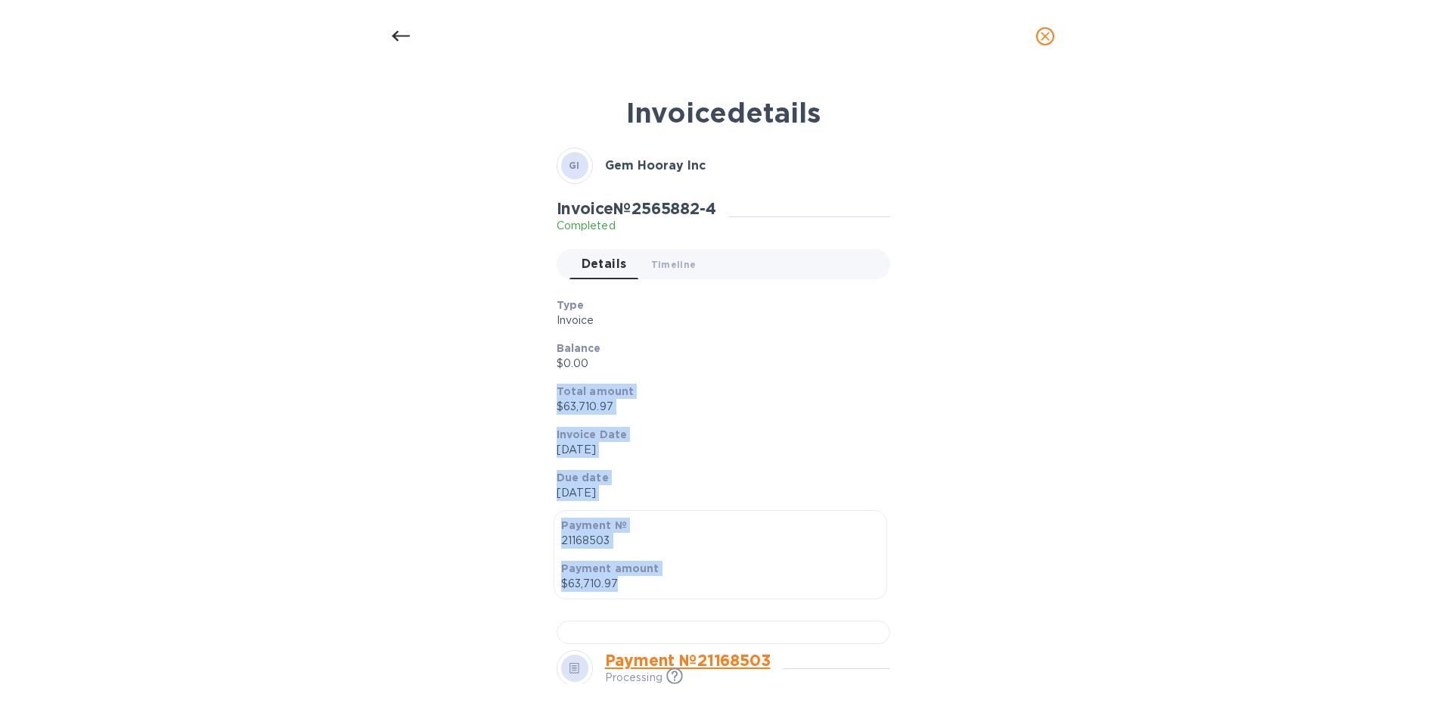
drag, startPoint x: 630, startPoint y: 587, endPoint x: 539, endPoint y: 393, distance: 214.9
click at [539, 393] on div "Invoice details GI Gem Hooray Inc Invoice № 2565882-4 Completed Details 0 Timel…" at bounding box center [723, 385] width 719 height 597
copy div "Total amount $63,710.97 Invoice Date [DATE] Due date [DATE] Payment № 21168503 …"
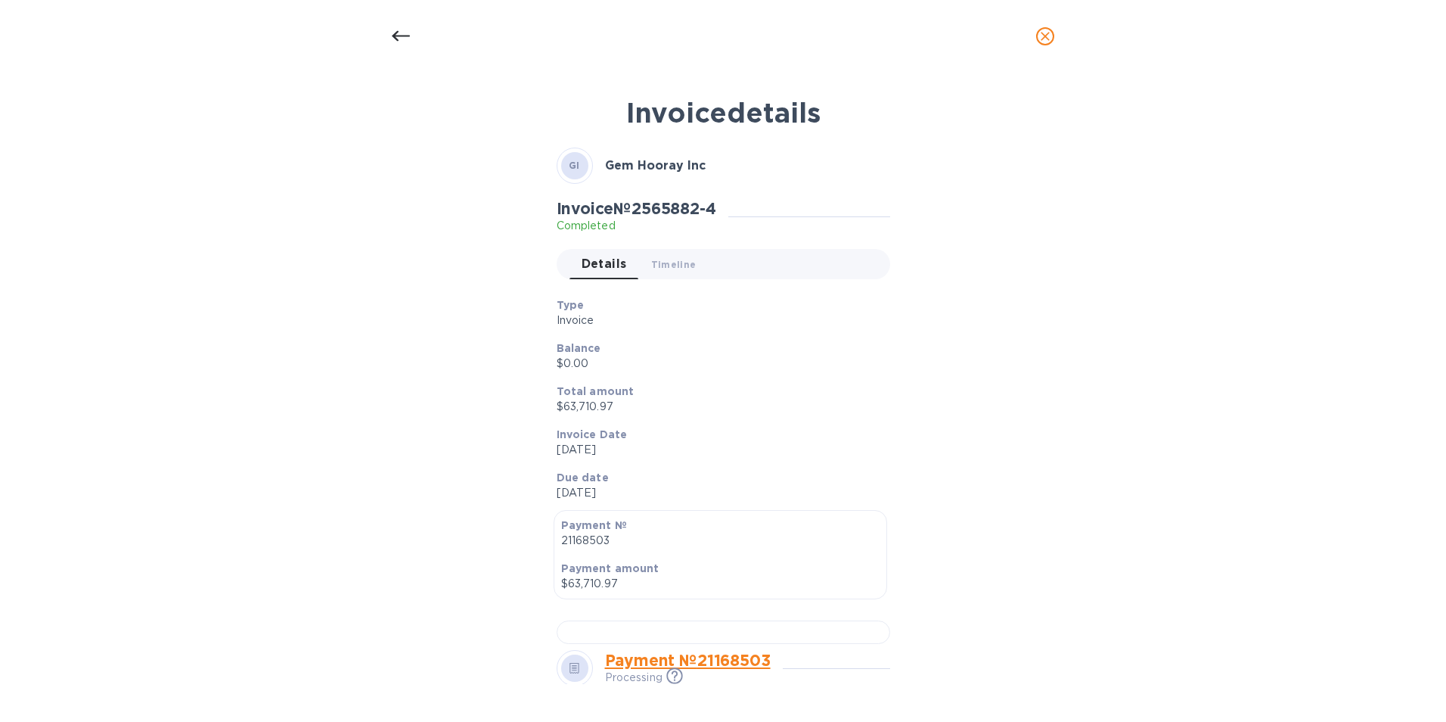
click at [394, 43] on icon at bounding box center [401, 36] width 18 height 18
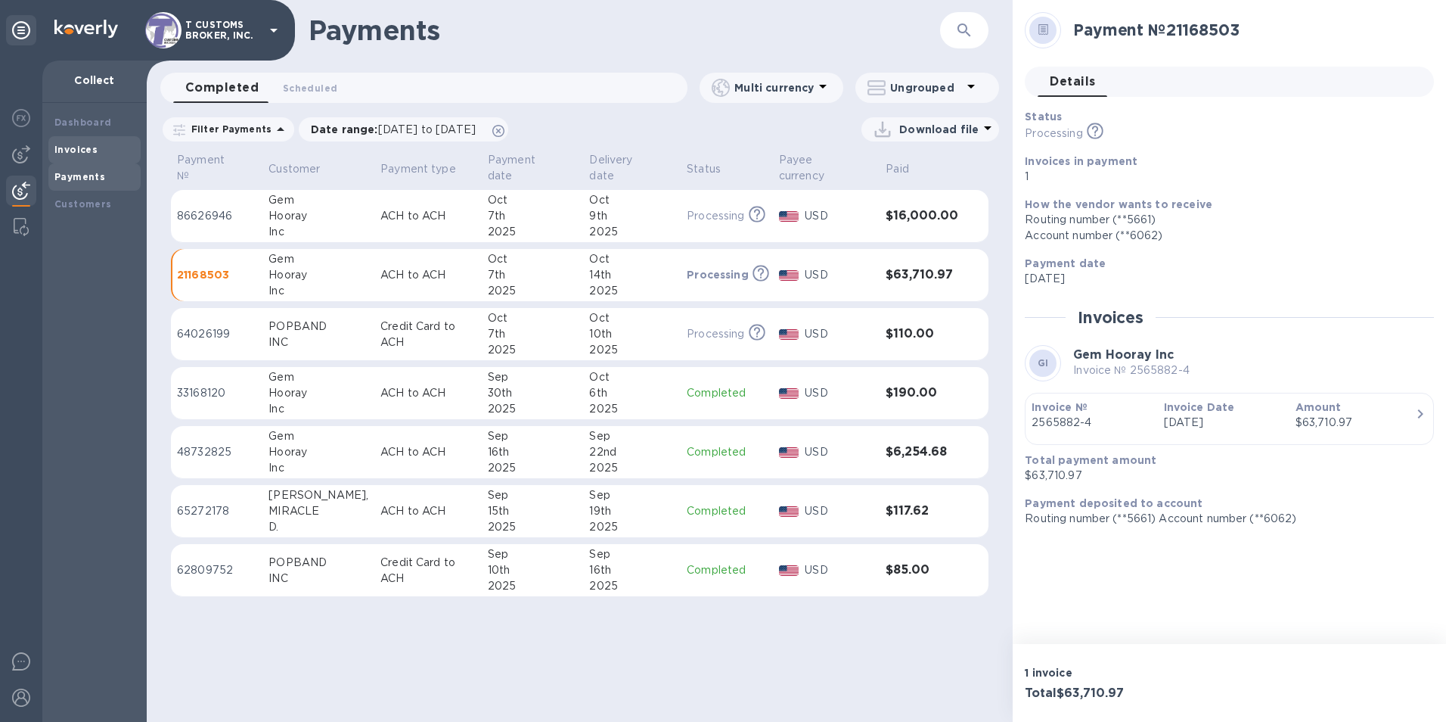
click at [67, 149] on b "Invoices" at bounding box center [75, 149] width 43 height 11
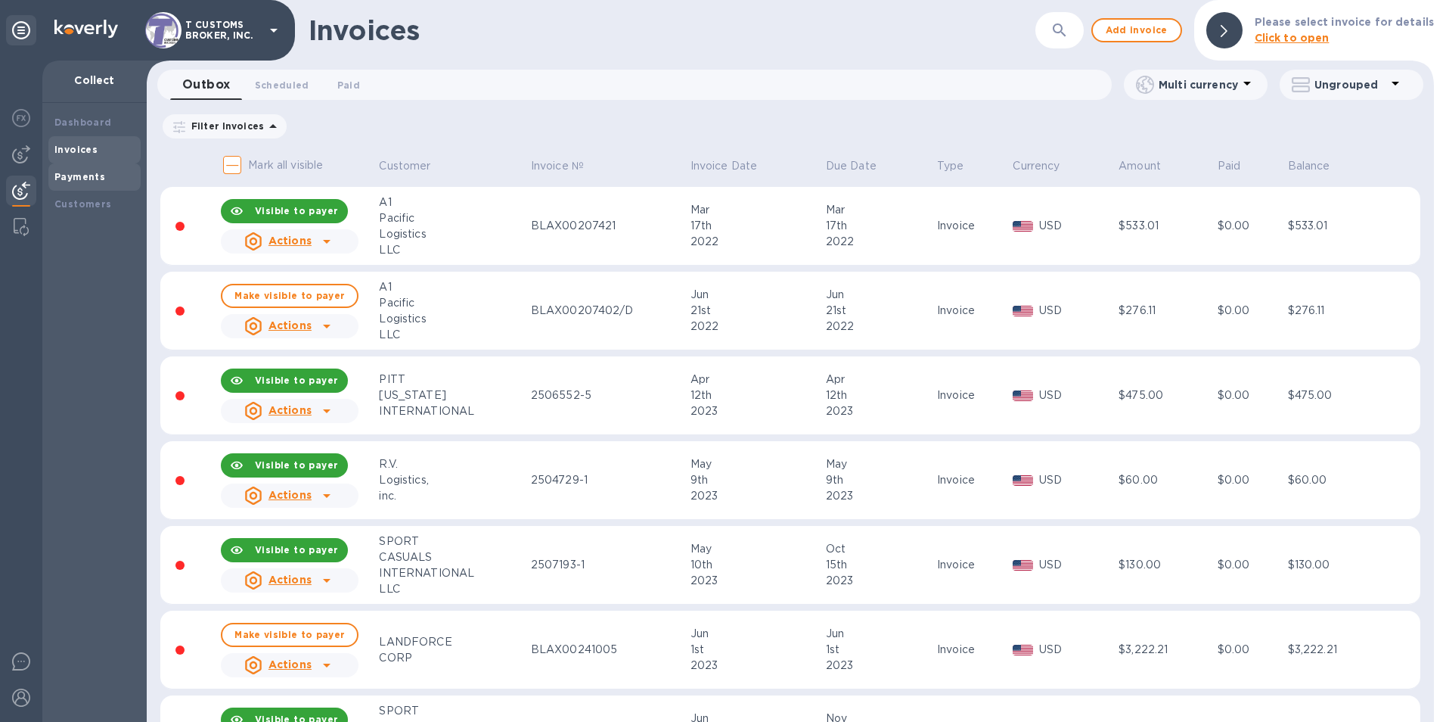
click at [79, 178] on b "Payments" at bounding box center [79, 176] width 51 height 11
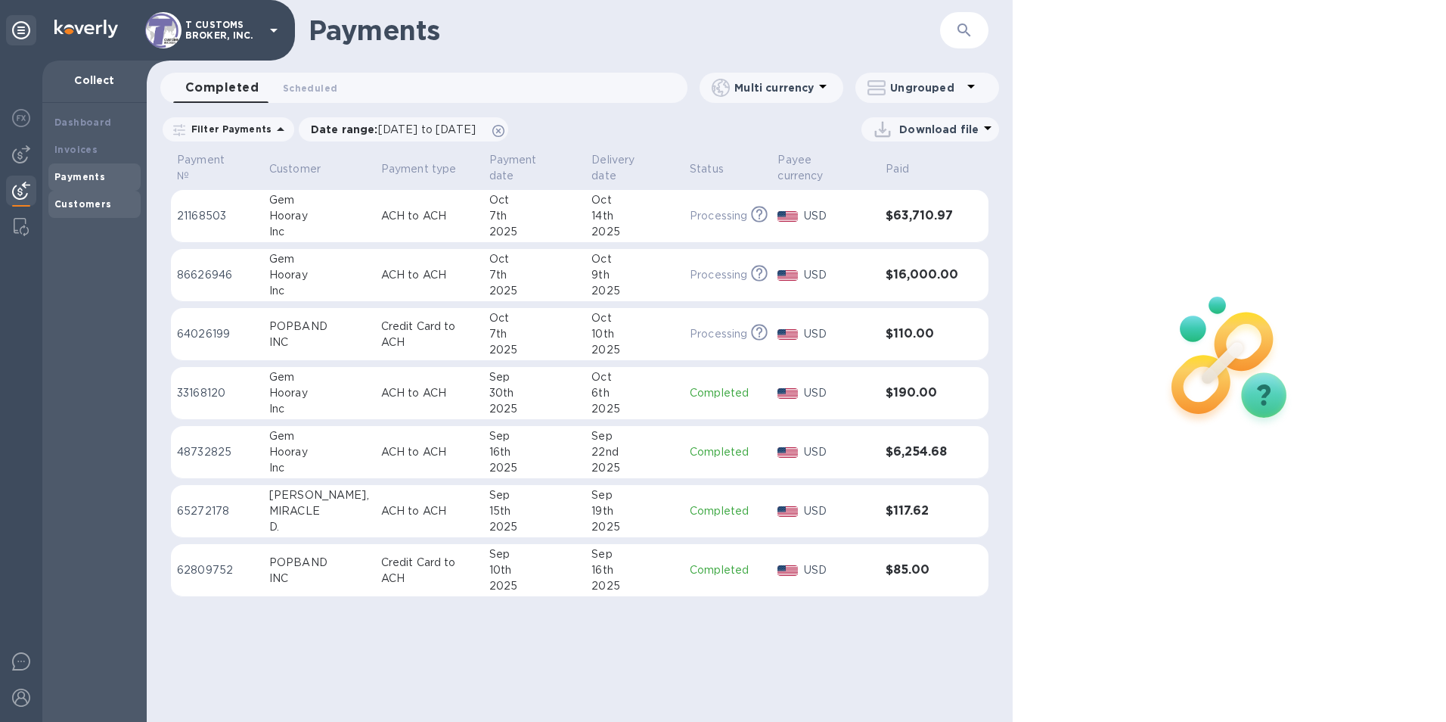
click at [75, 203] on b "Customers" at bounding box center [82, 203] width 57 height 11
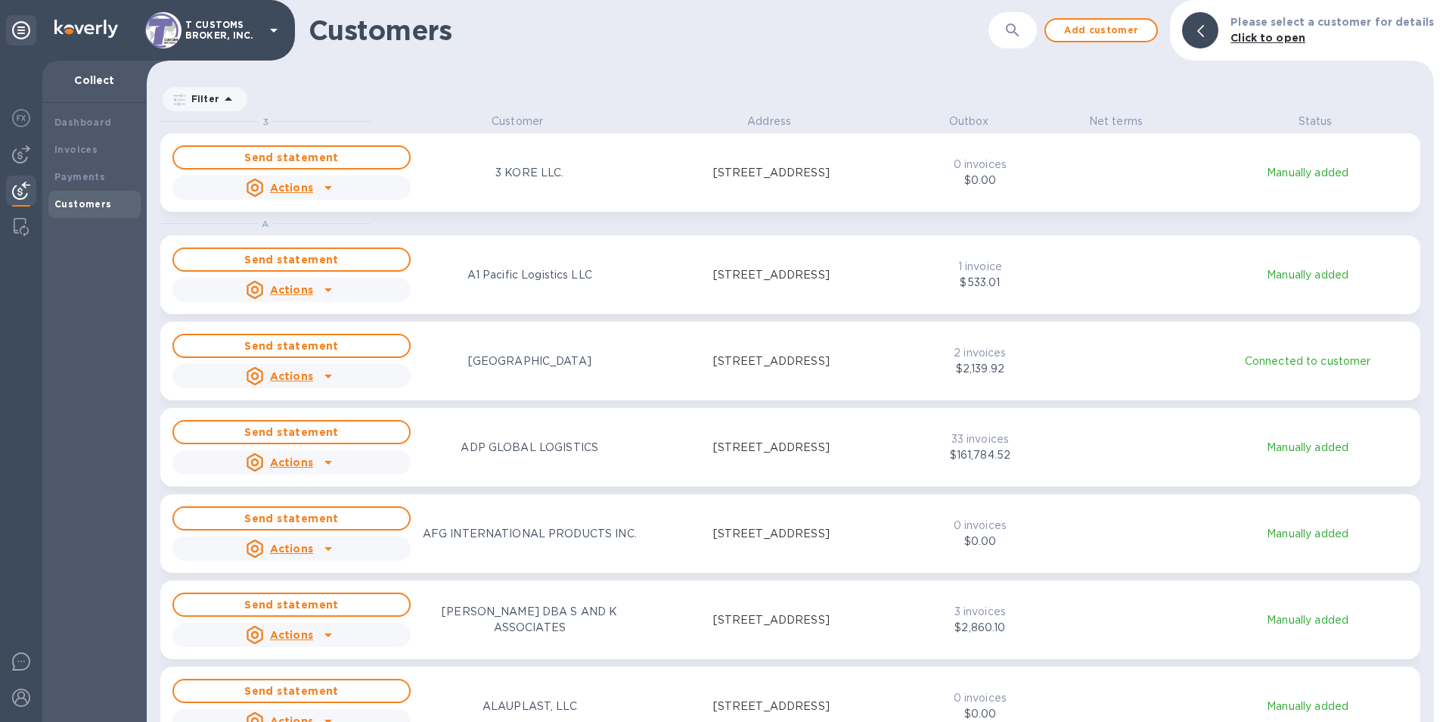
scroll to position [597, 1281]
click at [1018, 25] on icon "button" at bounding box center [1012, 29] width 13 height 13
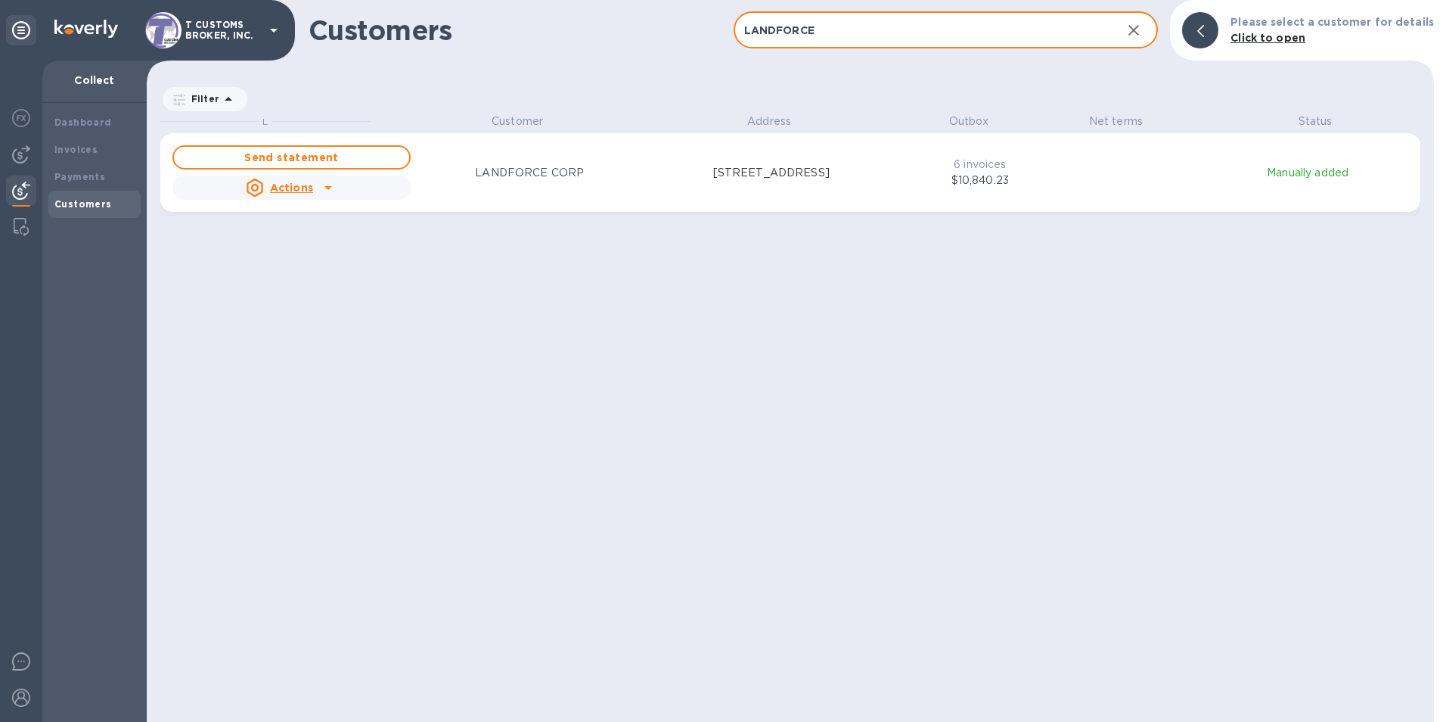
type input "LANDFORCE"
click at [566, 276] on div "L Customer Address Outbox Net terms Status Send statement Actions LANDFORCE COR…" at bounding box center [797, 417] width 1274 height 608
click at [508, 300] on div "L Customer Address Outbox Net terms Status Send statement Actions LANDFORCE COR…" at bounding box center [797, 417] width 1274 height 608
click at [709, 375] on div "L Customer Address Outbox Net terms Status Send statement Actions LANDFORCE COR…" at bounding box center [797, 417] width 1274 height 608
